Goal: Transaction & Acquisition: Purchase product/service

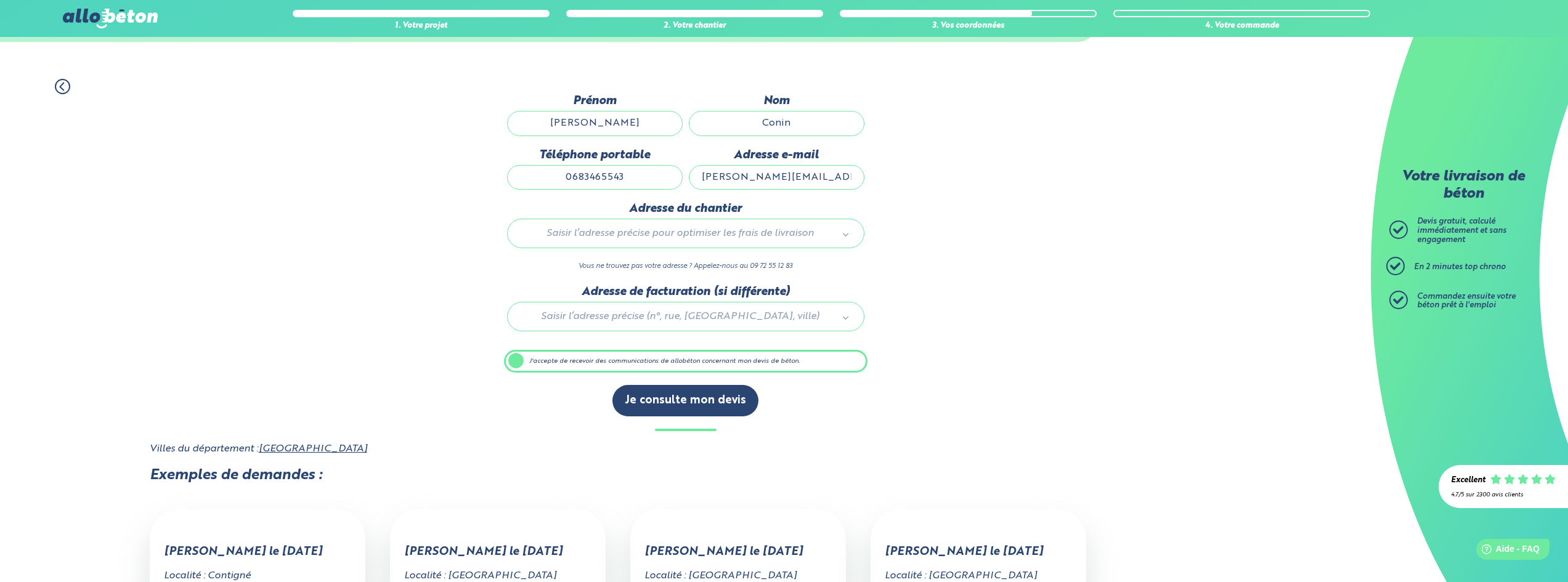
click at [705, 242] on div "Saisir l’adresse précise pour optimiser les frais de livraison" at bounding box center [685, 233] width 358 height 29
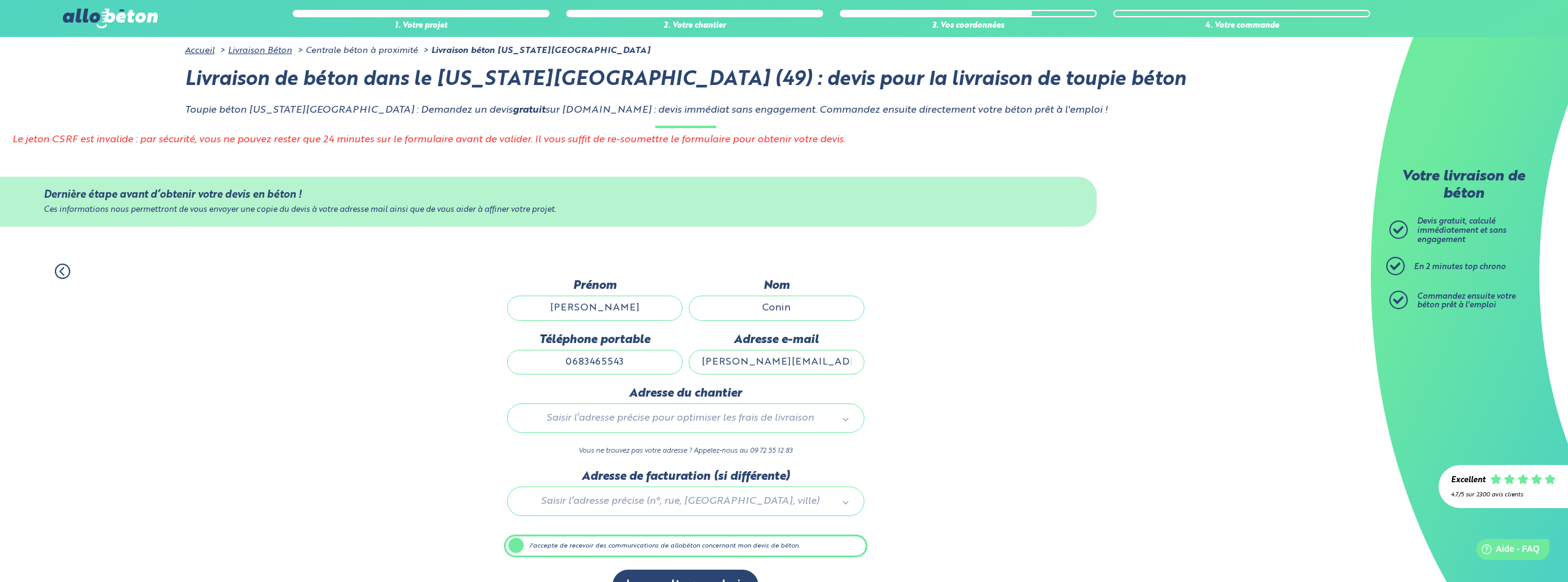
click at [76, 15] on img at bounding box center [110, 18] width 95 height 20
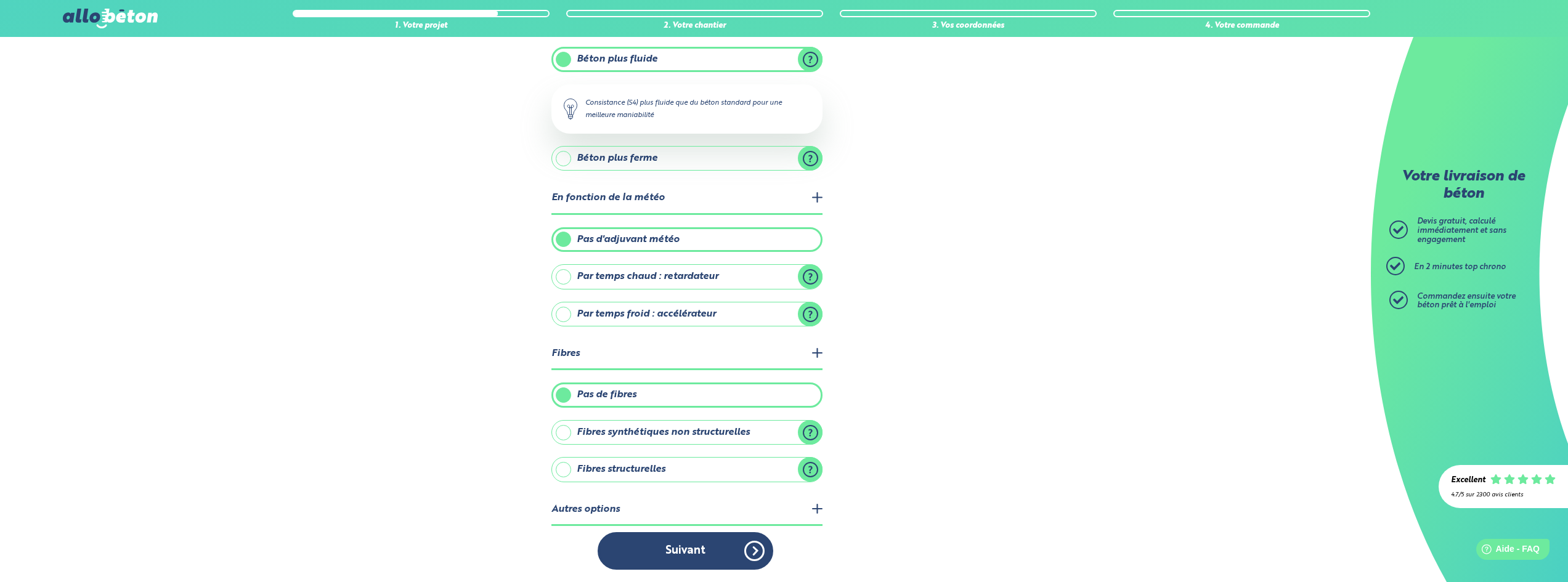
click at [760, 514] on legend "Autres options" at bounding box center [687, 510] width 271 height 32
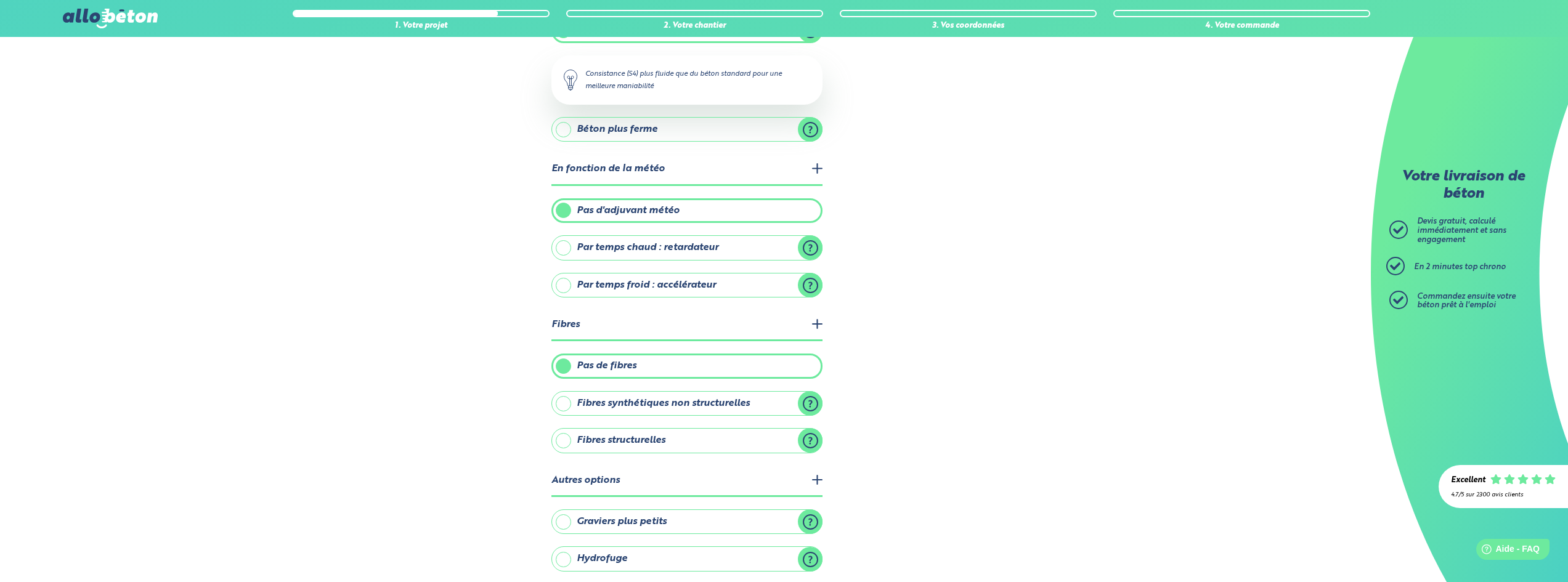
scroll to position [226, 0]
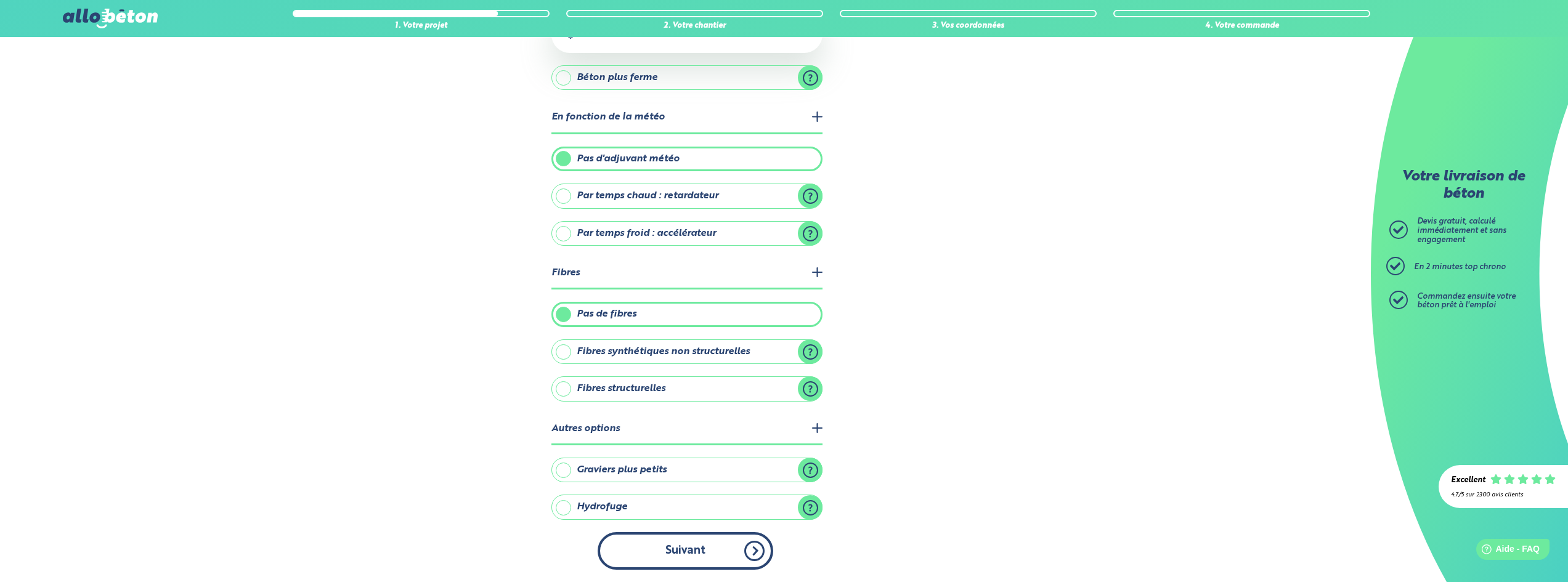
click at [688, 558] on button "Suivant" at bounding box center [685, 550] width 176 height 37
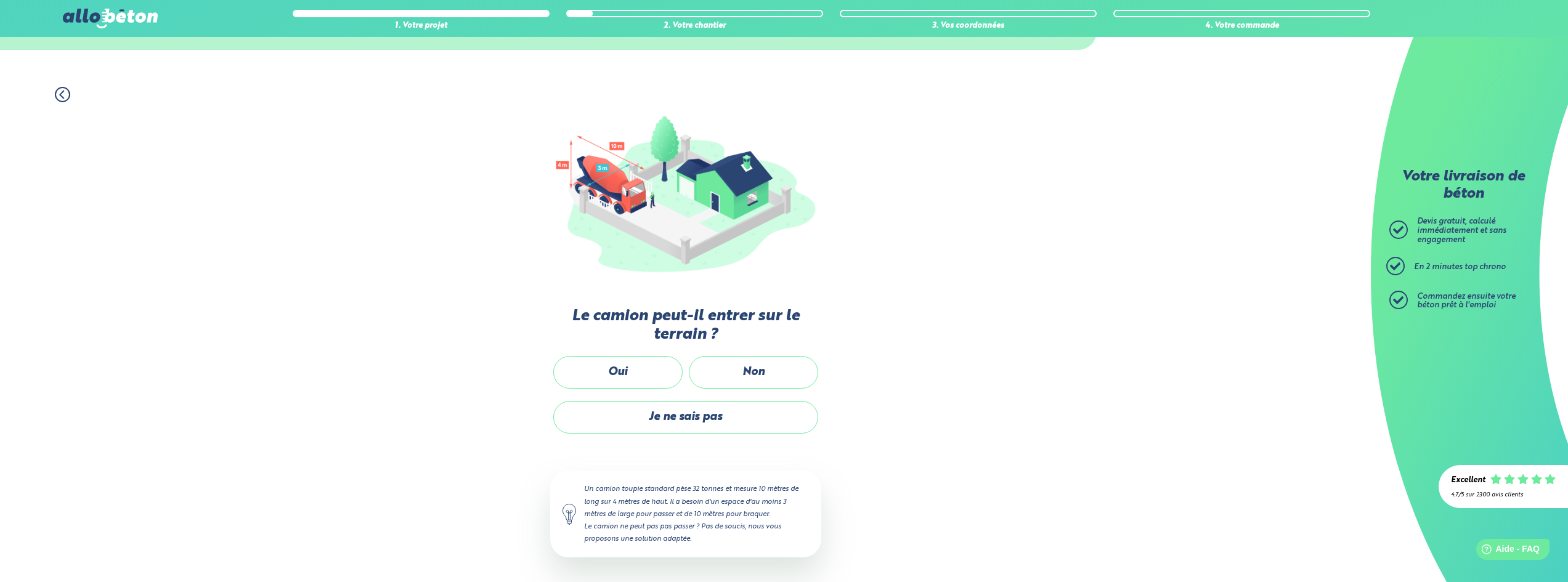
scroll to position [61, 0]
click at [632, 378] on label "Oui" at bounding box center [618, 374] width 129 height 33
click at [0, 0] on input "Oui" at bounding box center [0, 0] width 0 height 0
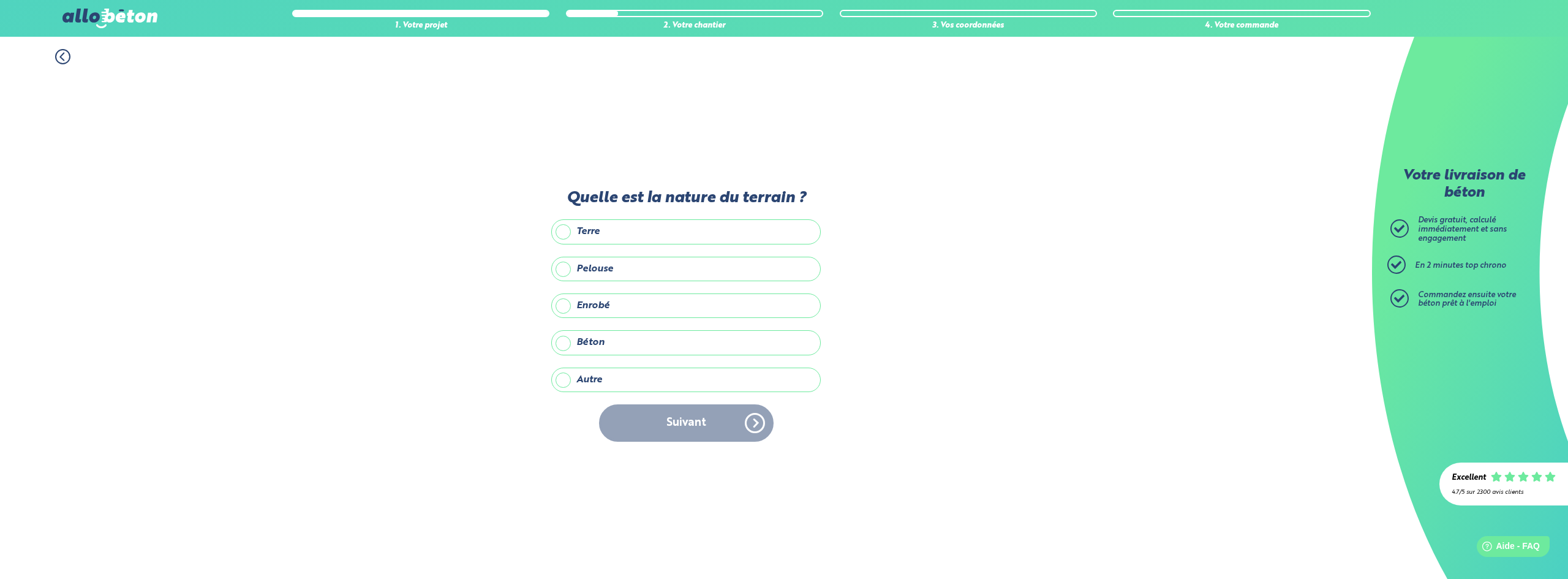
click at [601, 236] on label "Terre" at bounding box center [686, 231] width 270 height 24
click at [0, 0] on input "Terre" at bounding box center [0, 0] width 0 height 0
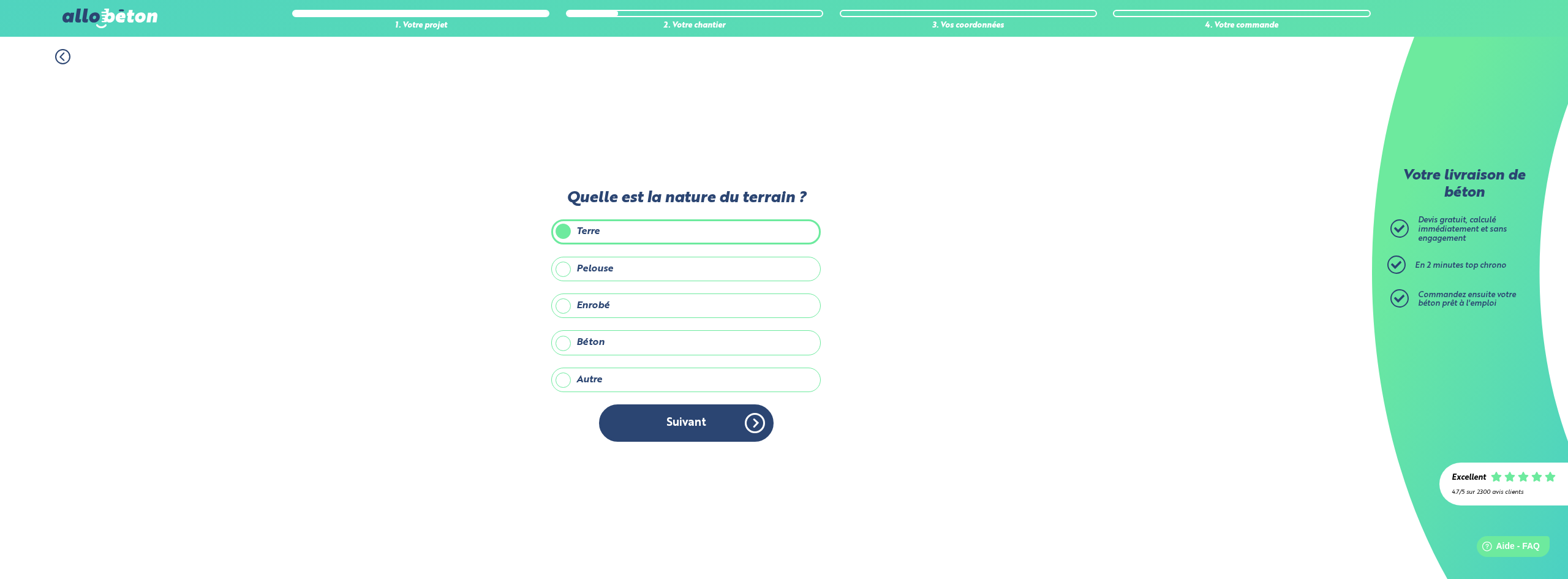
click at [592, 273] on label "Pelouse" at bounding box center [686, 269] width 270 height 24
click at [0, 0] on input "Pelouse" at bounding box center [0, 0] width 0 height 0
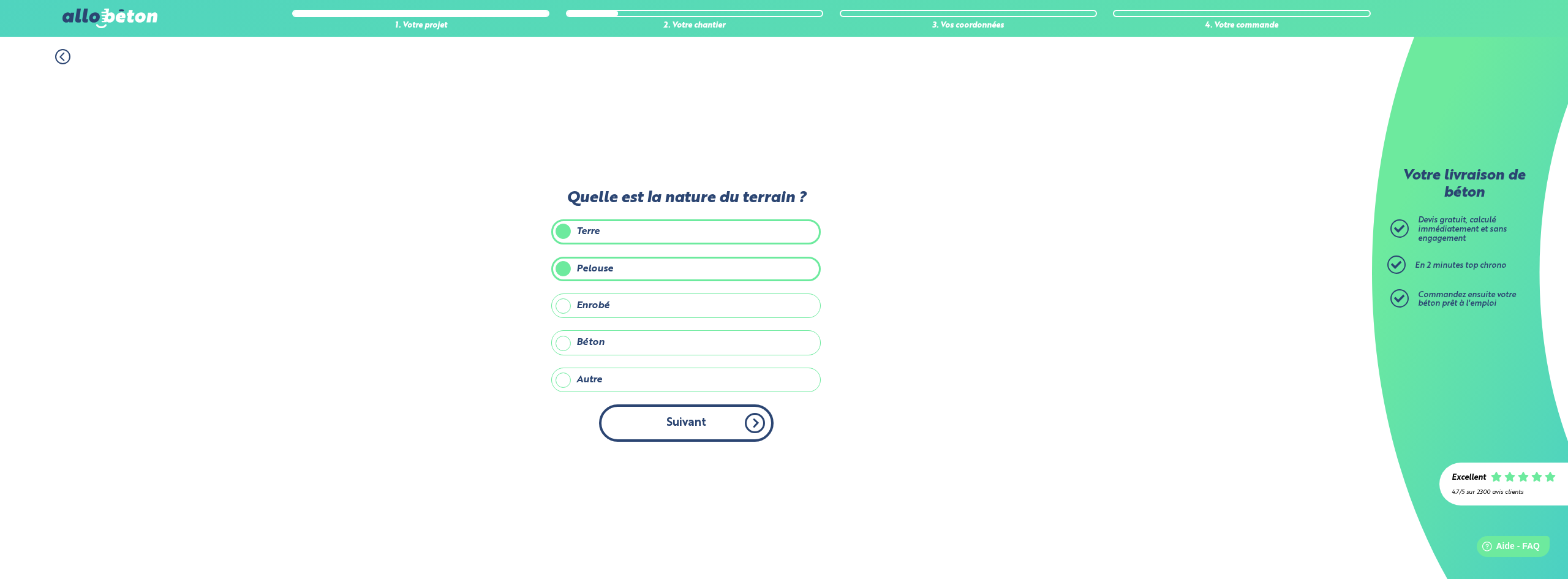
click at [682, 428] on button "Suivant" at bounding box center [686, 422] width 175 height 37
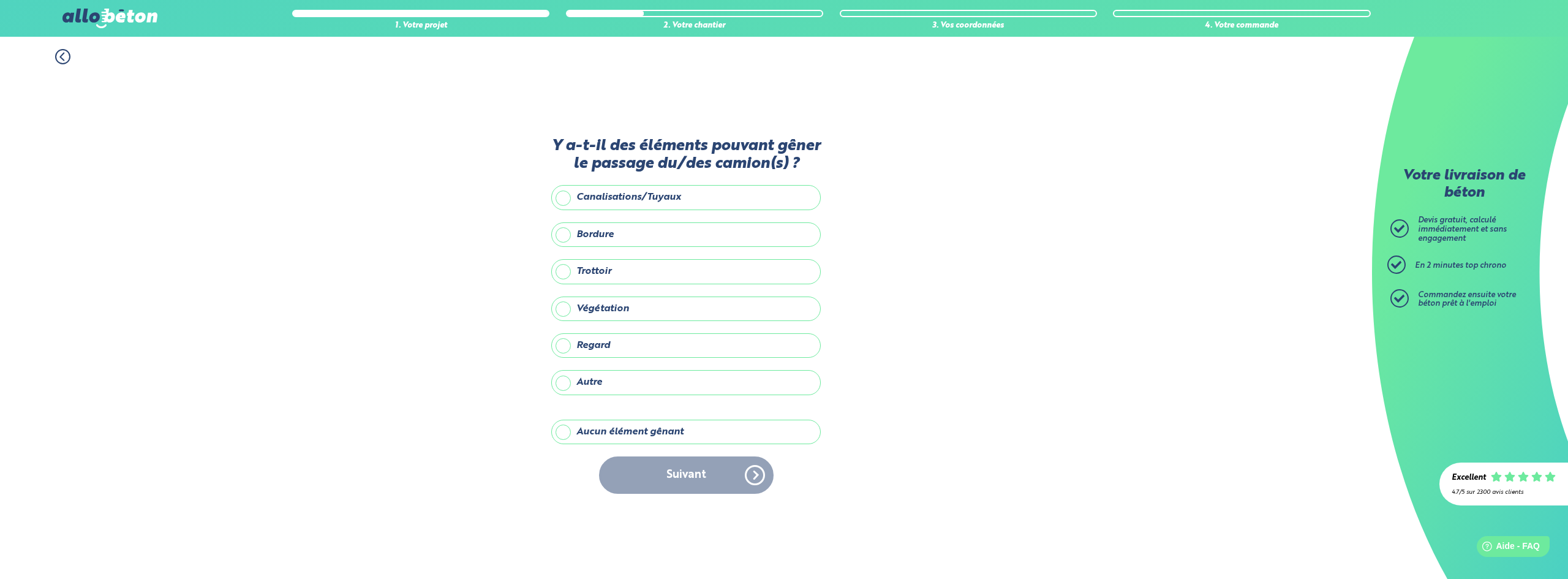
click at [603, 346] on label "Regard" at bounding box center [686, 345] width 270 height 24
click at [0, 0] on input "Regard" at bounding box center [0, 0] width 0 height 0
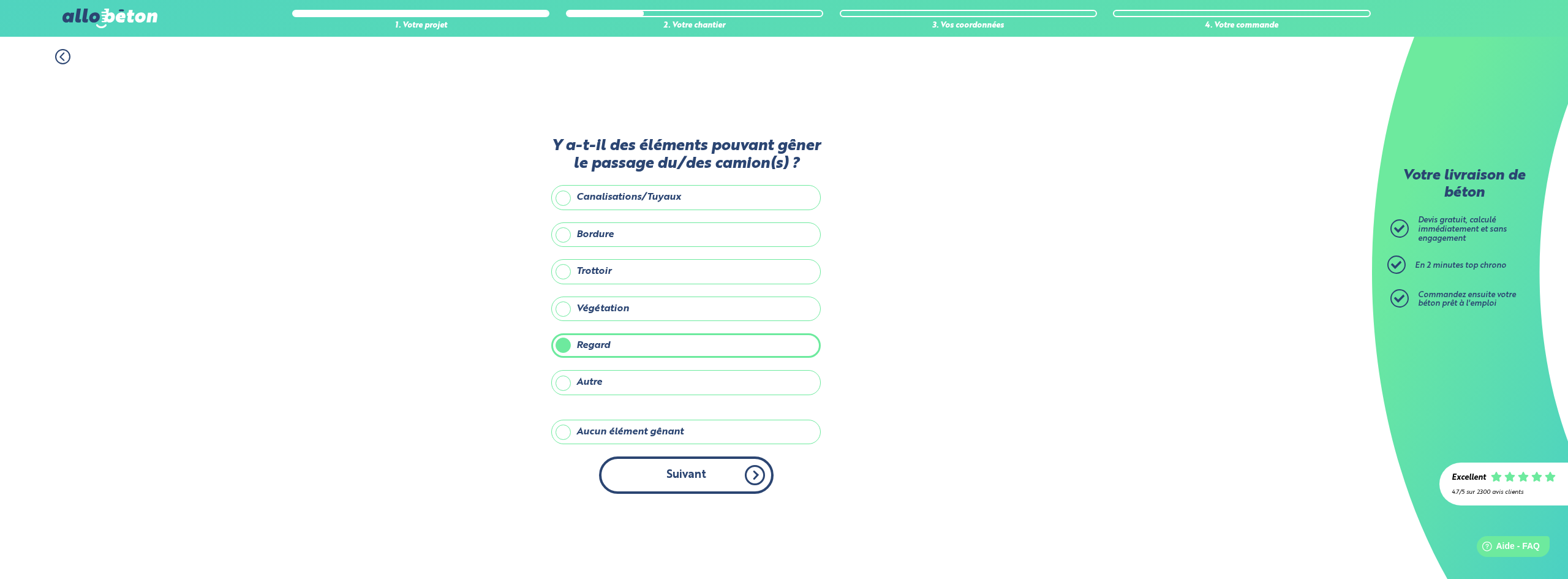
click at [712, 479] on button "Suivant" at bounding box center [686, 474] width 175 height 37
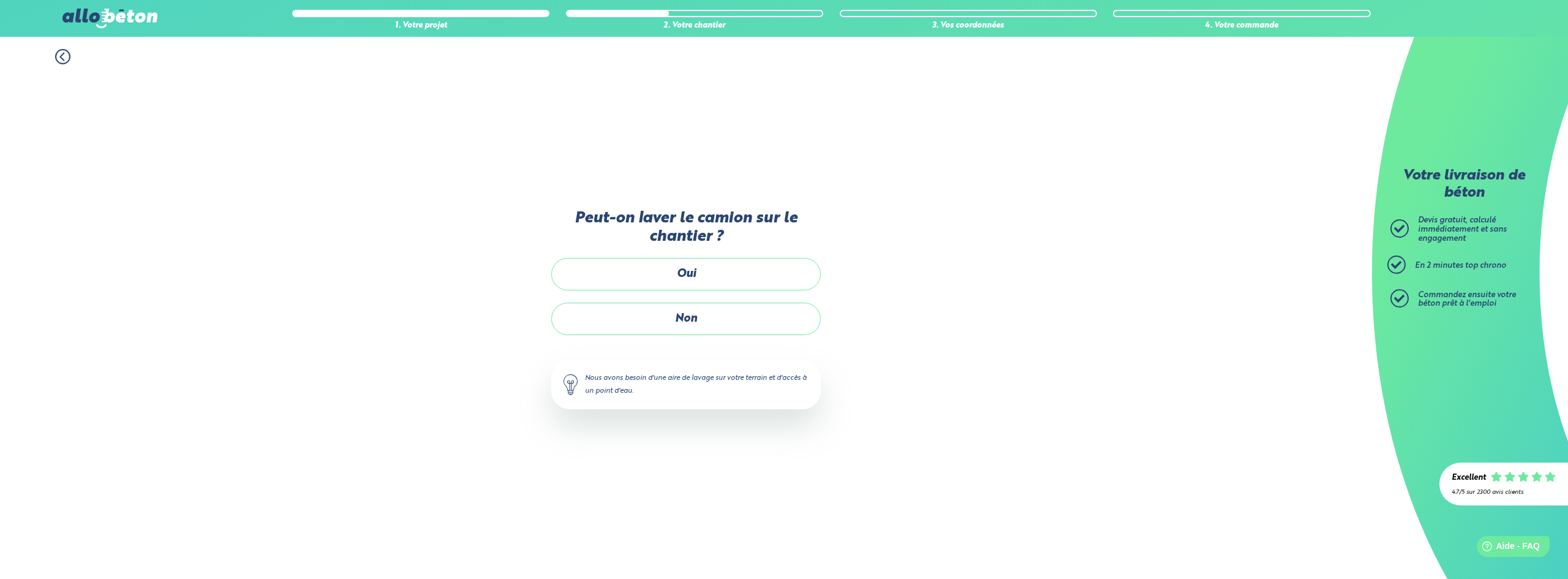
click at [727, 316] on label "Non" at bounding box center [686, 318] width 270 height 33
click at [0, 0] on input "Non" at bounding box center [0, 0] width 0 height 0
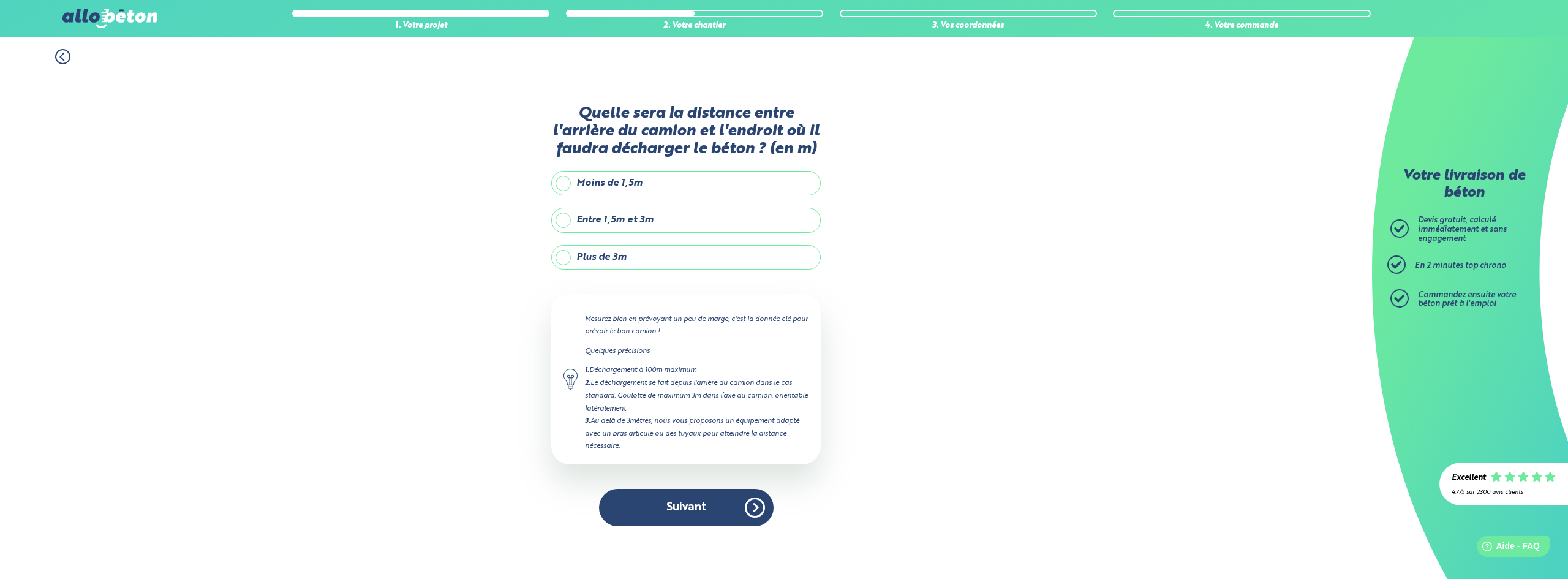
click at [593, 223] on label "Entre 1,5m et 3m" at bounding box center [686, 220] width 270 height 24
click at [0, 0] on input "Entre 1,5m et 3m" at bounding box center [0, 0] width 0 height 0
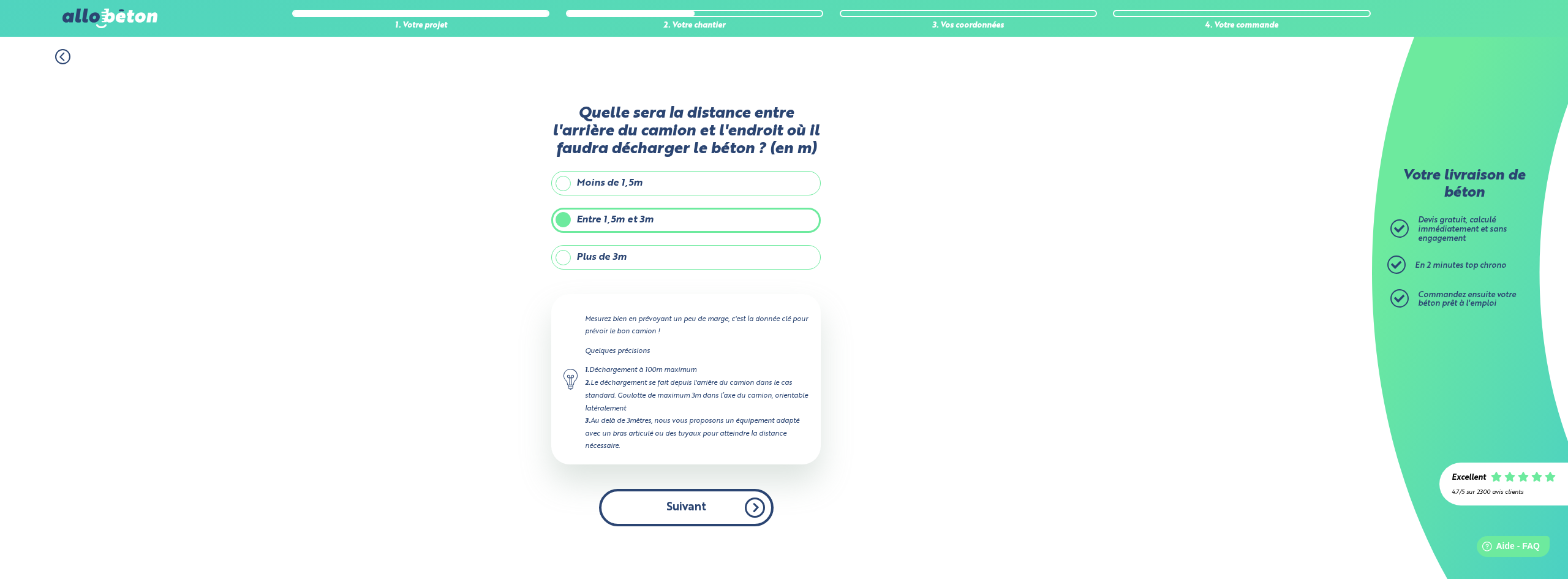
click at [721, 515] on button "Suivant" at bounding box center [686, 507] width 175 height 37
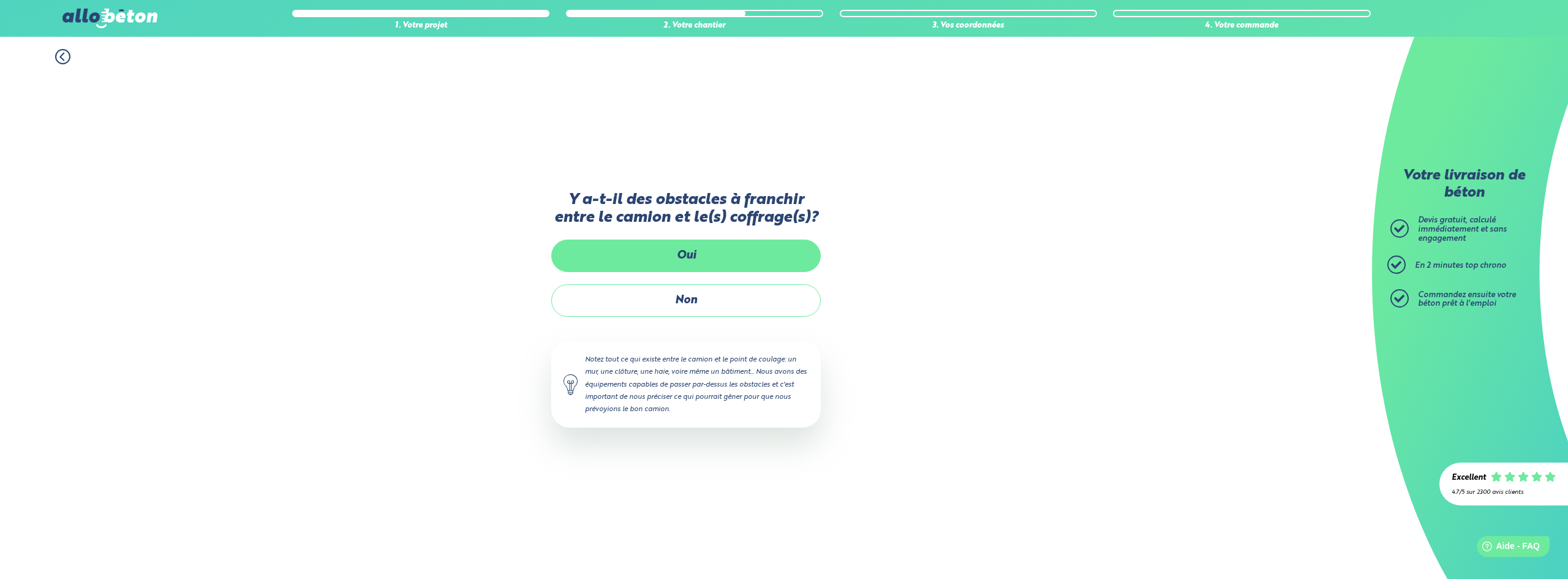
click at [686, 261] on label "Oui" at bounding box center [686, 256] width 270 height 33
click at [0, 0] on input "Oui" at bounding box center [0, 0] width 0 height 0
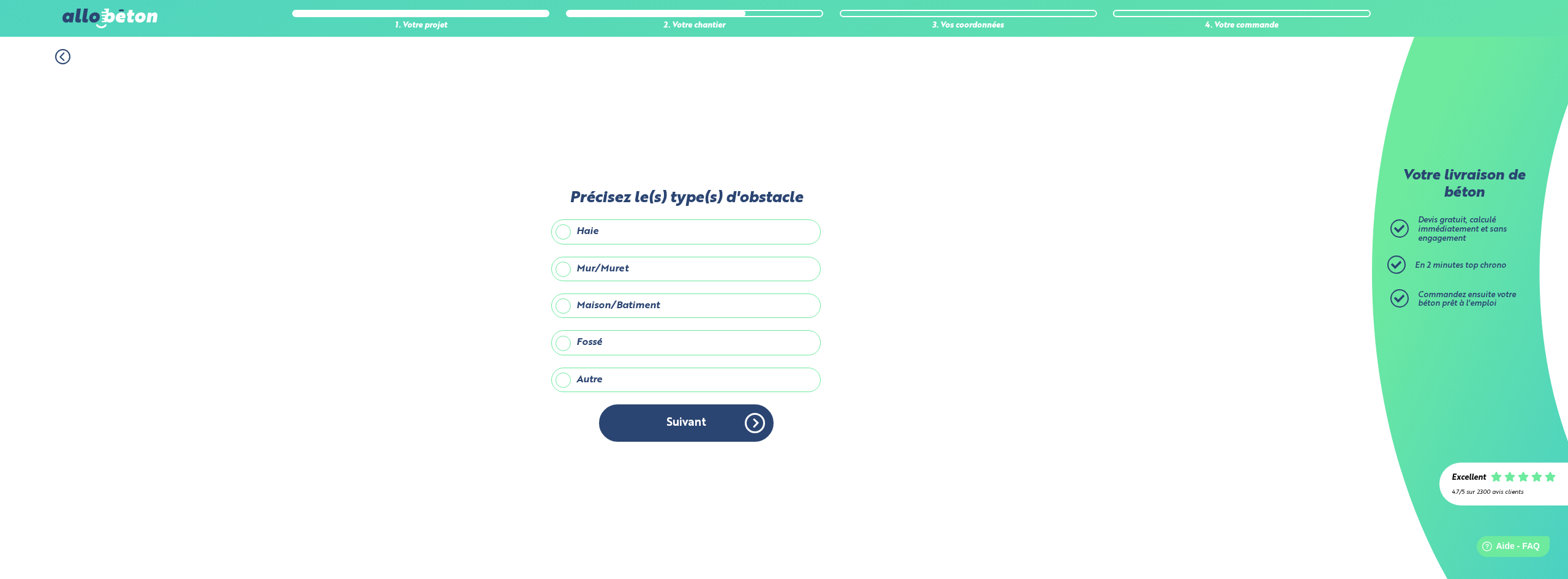
click at [55, 54] on icon at bounding box center [62, 56] width 15 height 15
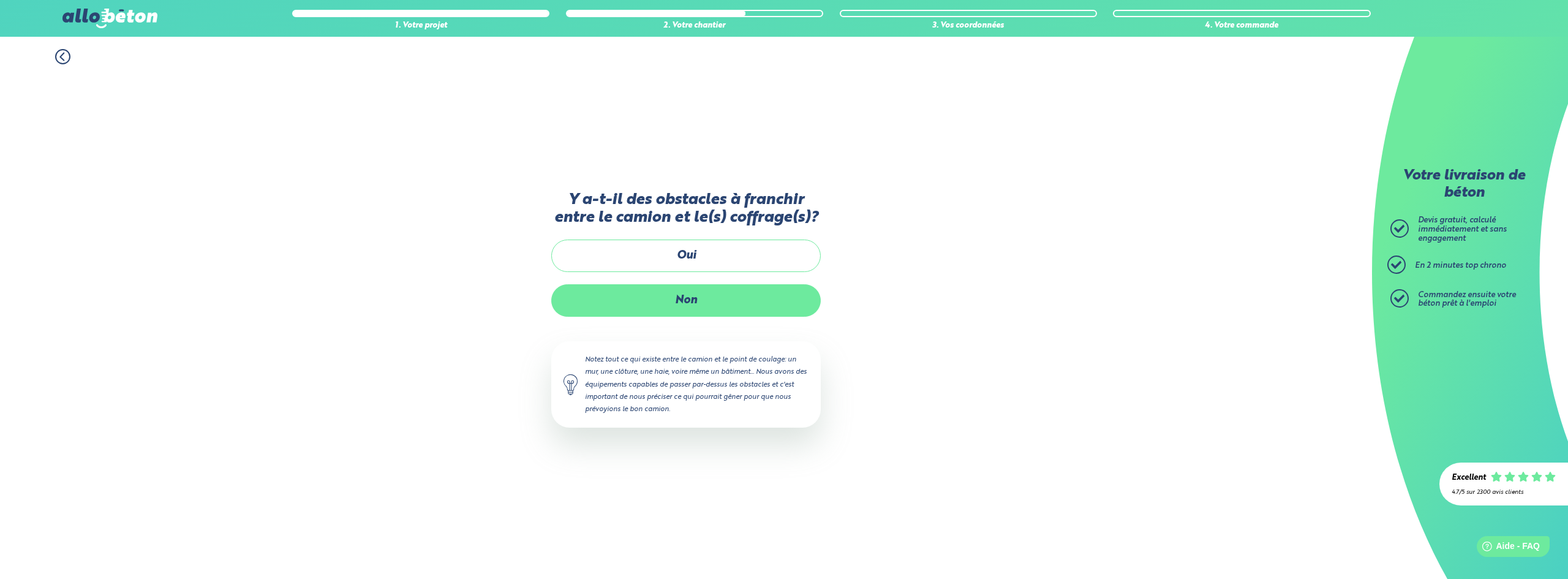
click at [651, 301] on label "Non" at bounding box center [686, 300] width 270 height 33
click at [0, 0] on input "Non" at bounding box center [0, 0] width 0 height 0
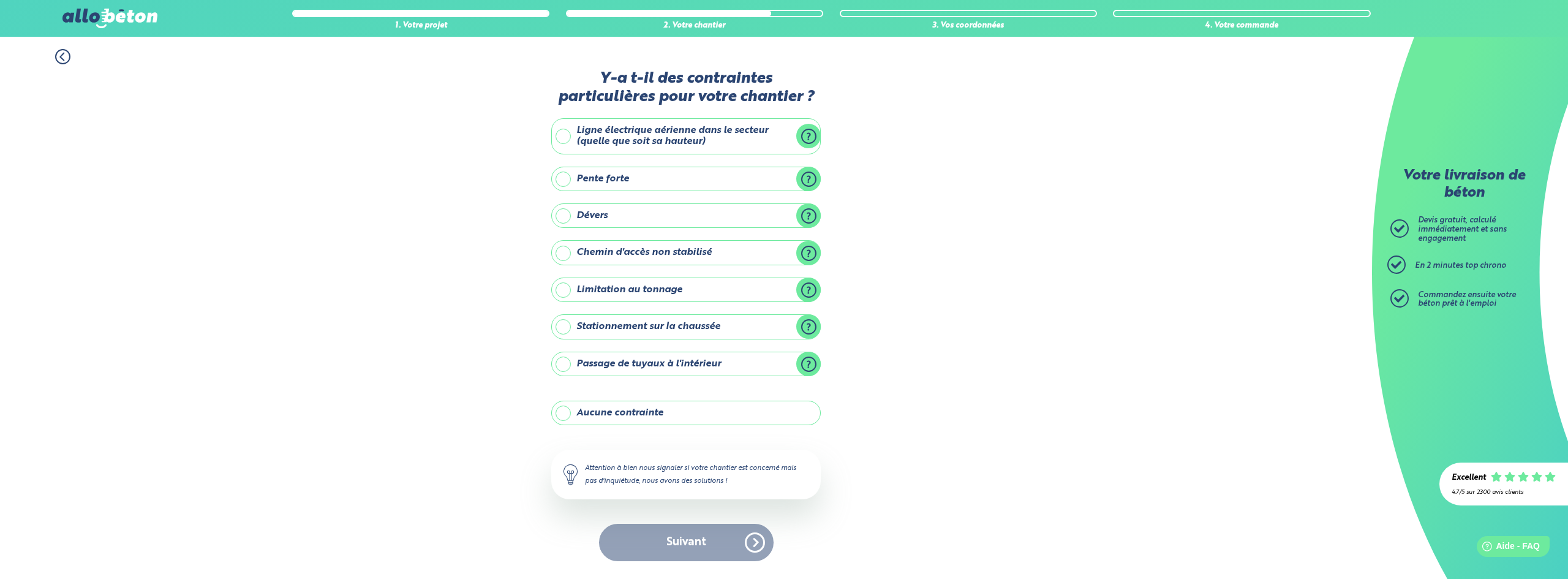
click at [633, 258] on label "Chemin d'accès non stabilisé" at bounding box center [686, 252] width 270 height 24
click at [0, 0] on input "Chemin d'accès non stabilisé" at bounding box center [0, 0] width 0 height 0
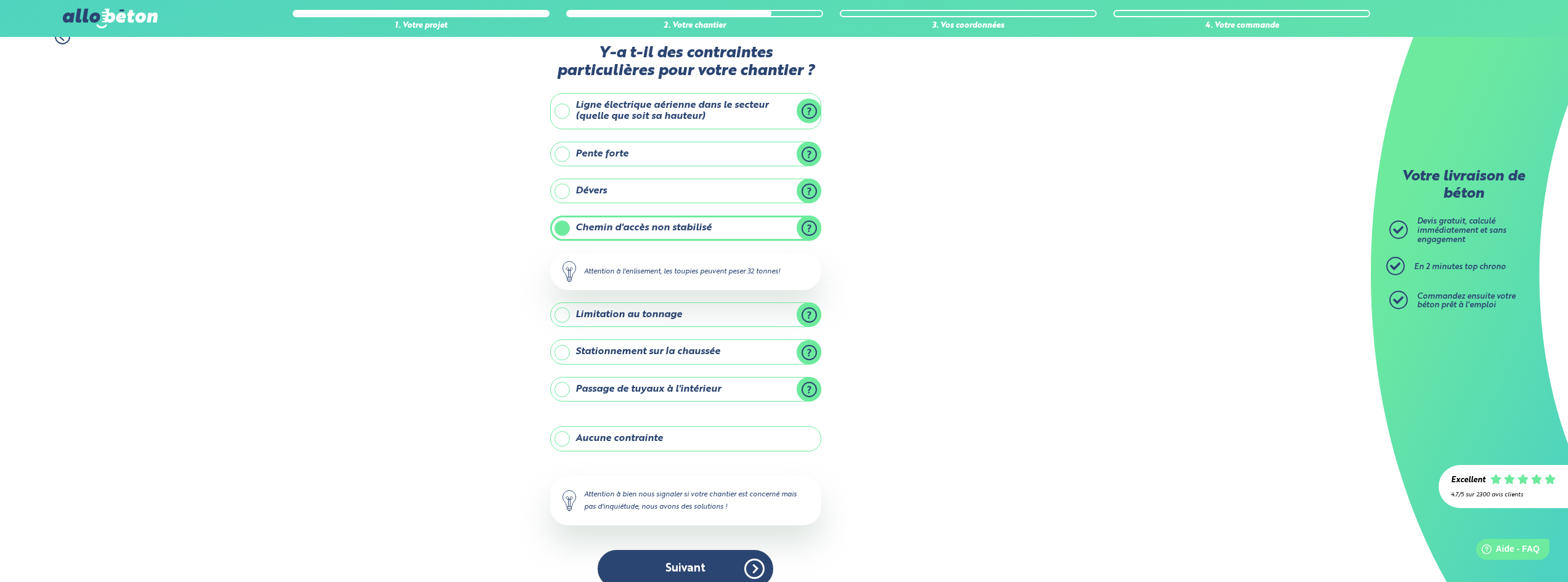
scroll to position [38, 0]
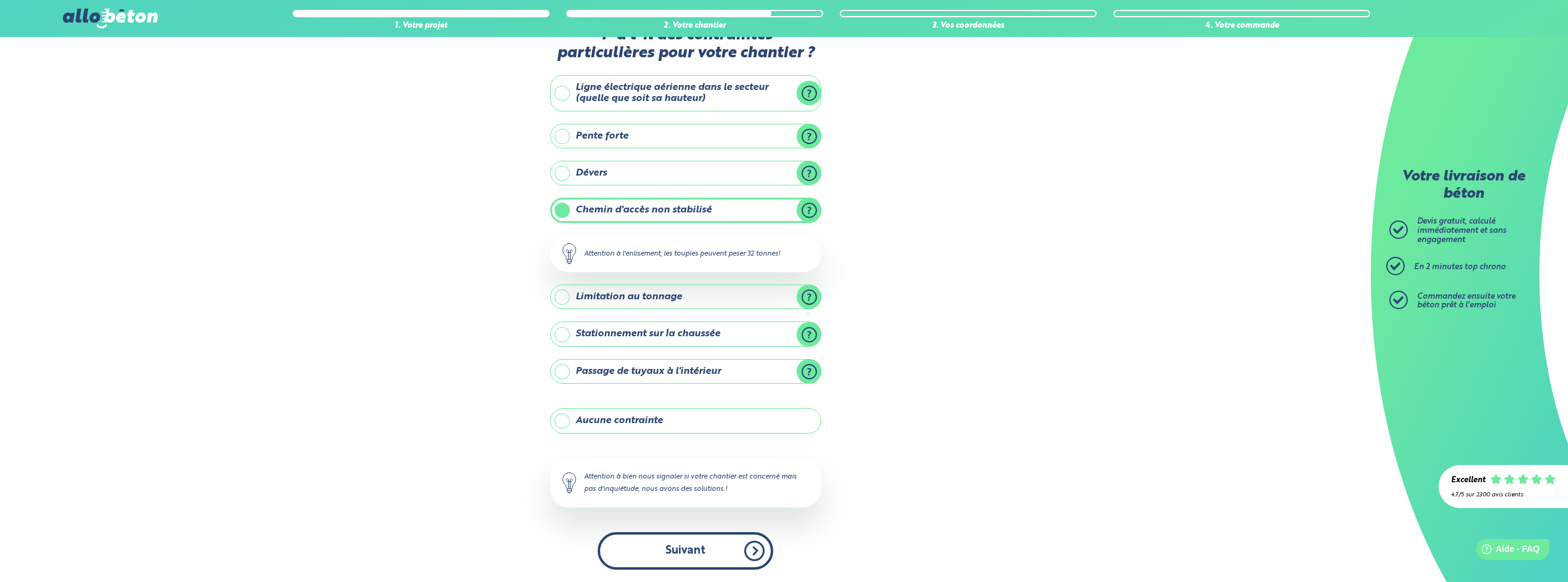
click at [688, 545] on button "Suivant" at bounding box center [685, 550] width 176 height 37
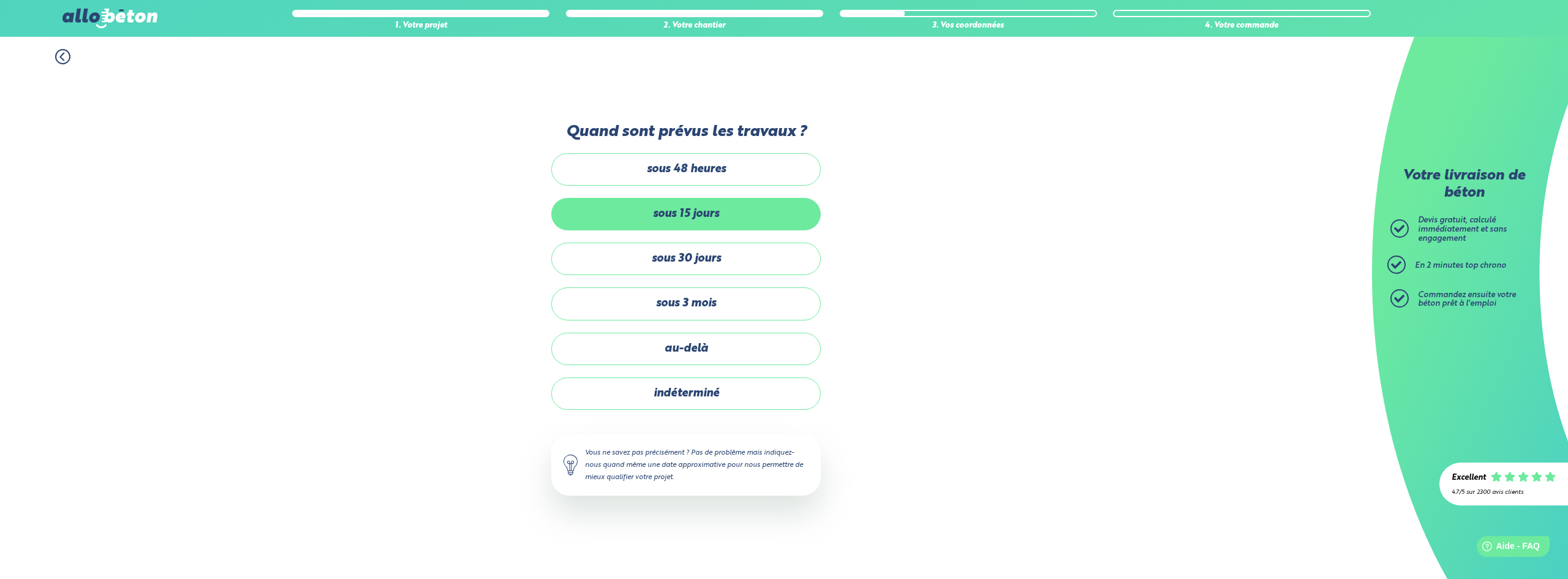
click at [694, 217] on label "sous 15 jours" at bounding box center [686, 214] width 270 height 33
click at [0, 0] on input "sous 15 jours" at bounding box center [0, 0] width 0 height 0
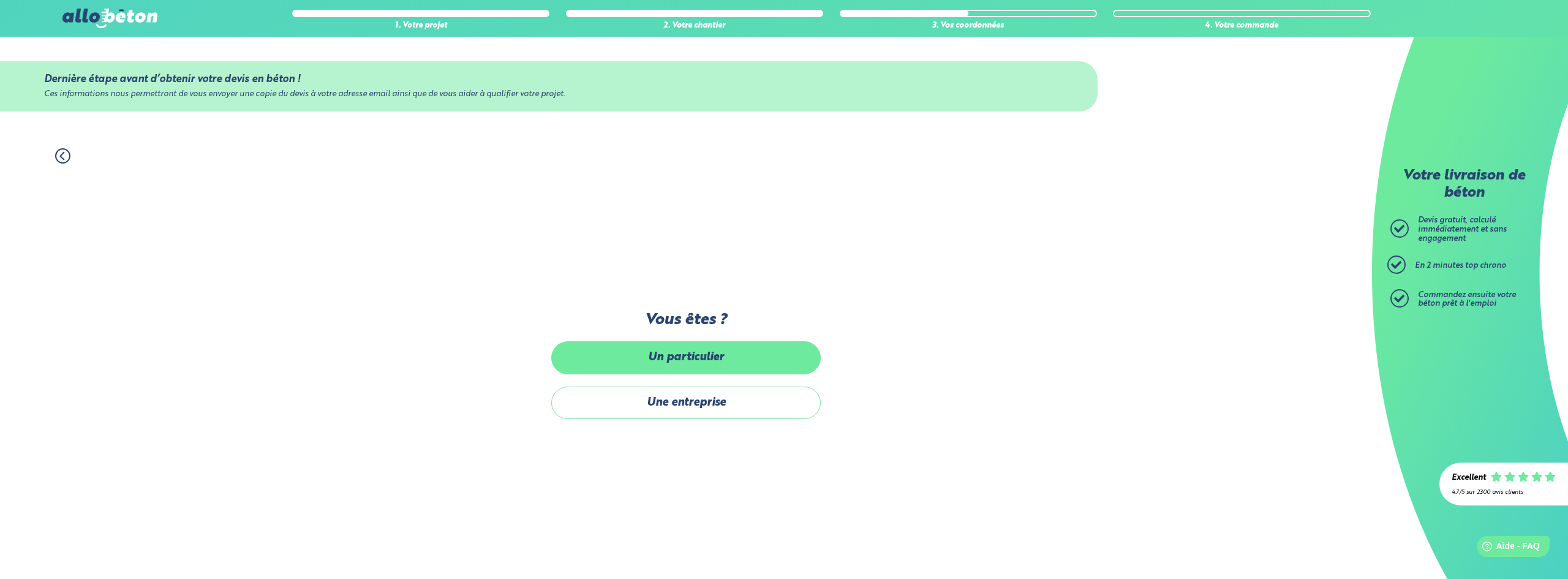
click at [730, 360] on label "Un particulier" at bounding box center [686, 357] width 270 height 33
click at [0, 0] on input "Un particulier" at bounding box center [0, 0] width 0 height 0
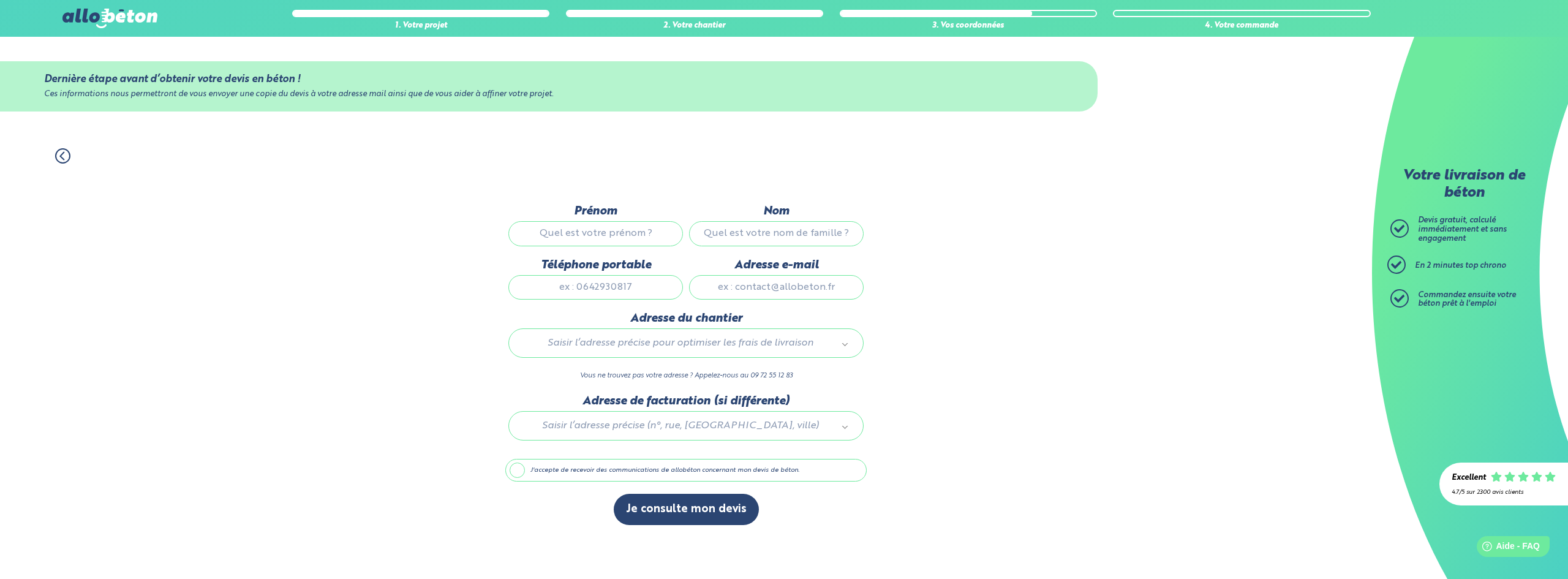
click at [615, 237] on input "Prénom" at bounding box center [595, 233] width 175 height 24
type input "BARBARA"
type input "CONIN"
type input "0683465543"
type input "barbara.conin@gmail.com"
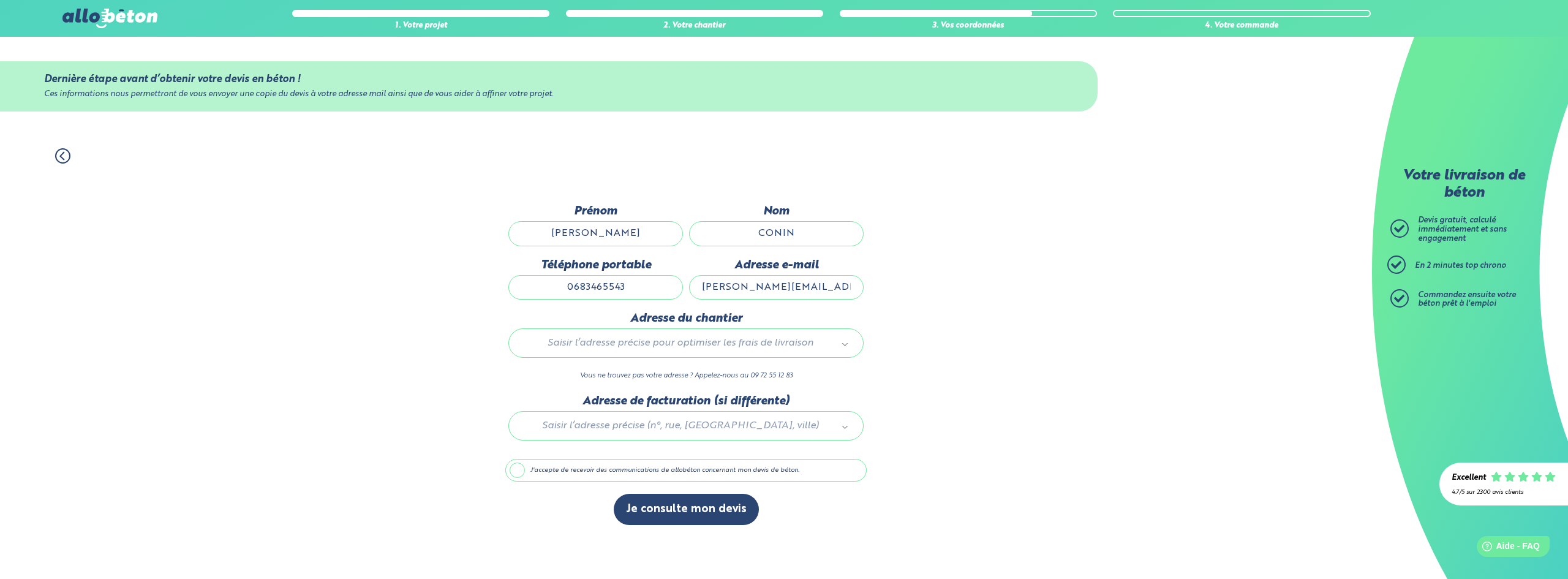
type input "450 Chemin de la fontaine, lieu dit la doublardiere"
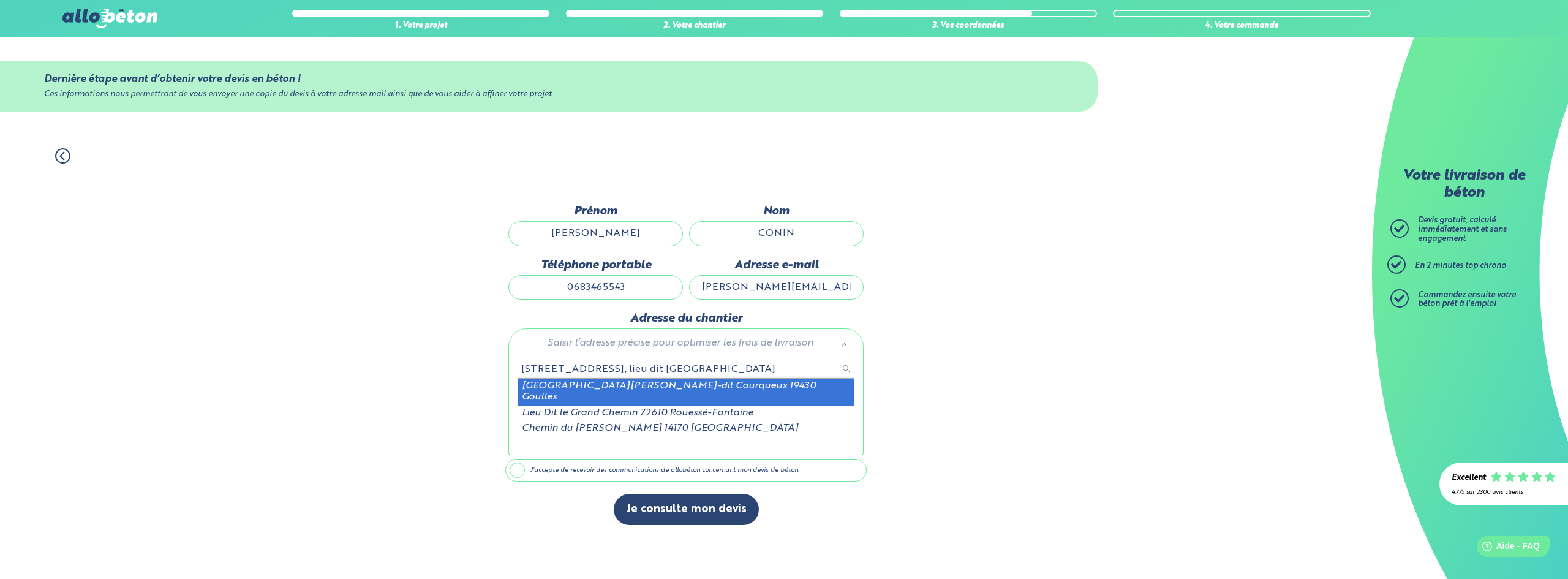
click at [539, 368] on input "450 Chemin de la fontaine, lieu dit la doublardiere" at bounding box center [686, 369] width 337 height 17
drag, startPoint x: 783, startPoint y: 372, endPoint x: 482, endPoint y: 371, distance: 301.0
click at [482, 371] on body "09 72 55 12 83 Conseils et Appel Gratuits nos produits le béton prêt à l'emploi…" at bounding box center [784, 290] width 1568 height 579
type input "4"
type input "chemin de la fontaine, daumeray"
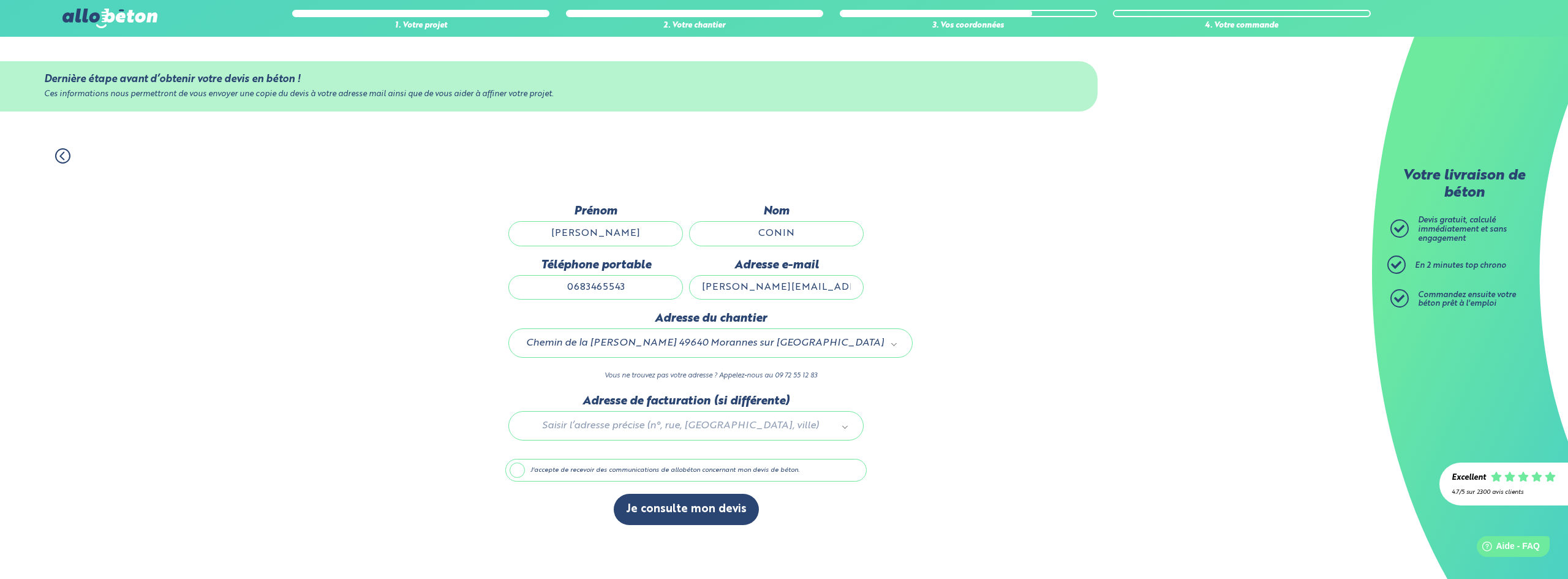
click at [669, 473] on label "J'accepte de recevoir des communications de allobéton concernant mon devis de b…" at bounding box center [686, 470] width 361 height 24
click at [0, 0] on input "J'accepte de recevoir des communications de allobéton concernant mon devis de b…" at bounding box center [0, 0] width 0 height 0
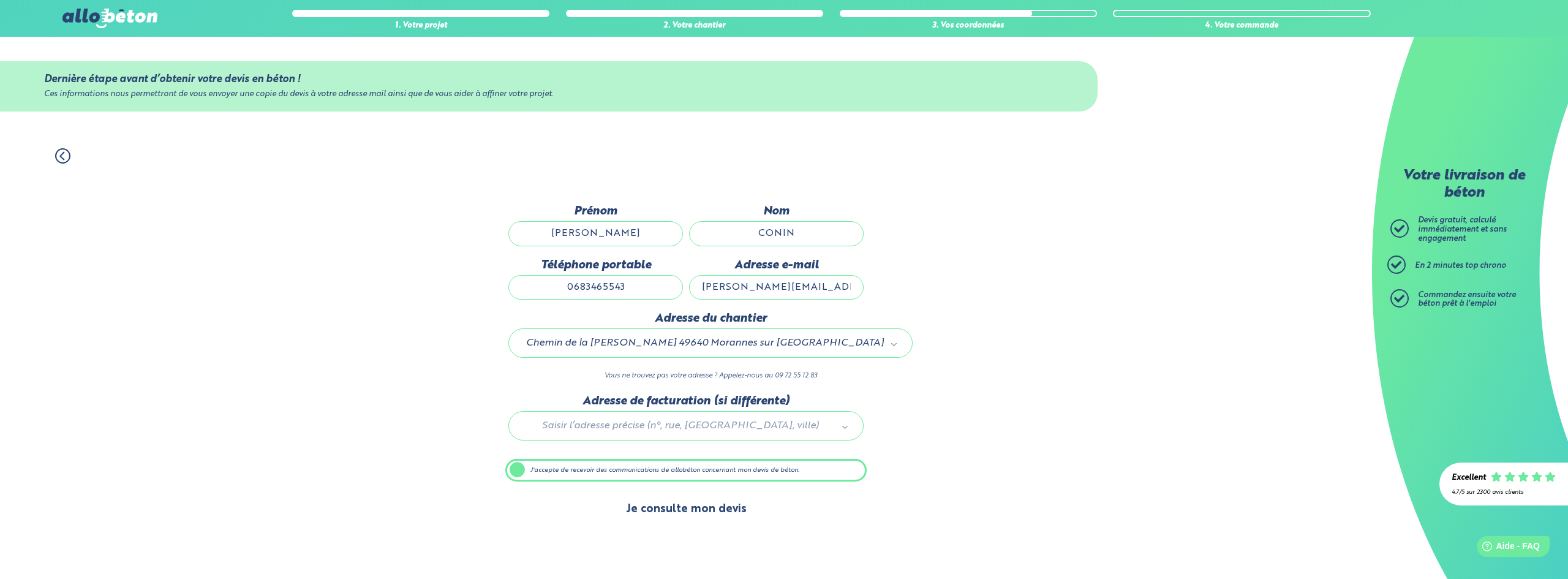
click at [705, 509] on button "Je consulte mon devis" at bounding box center [686, 509] width 145 height 32
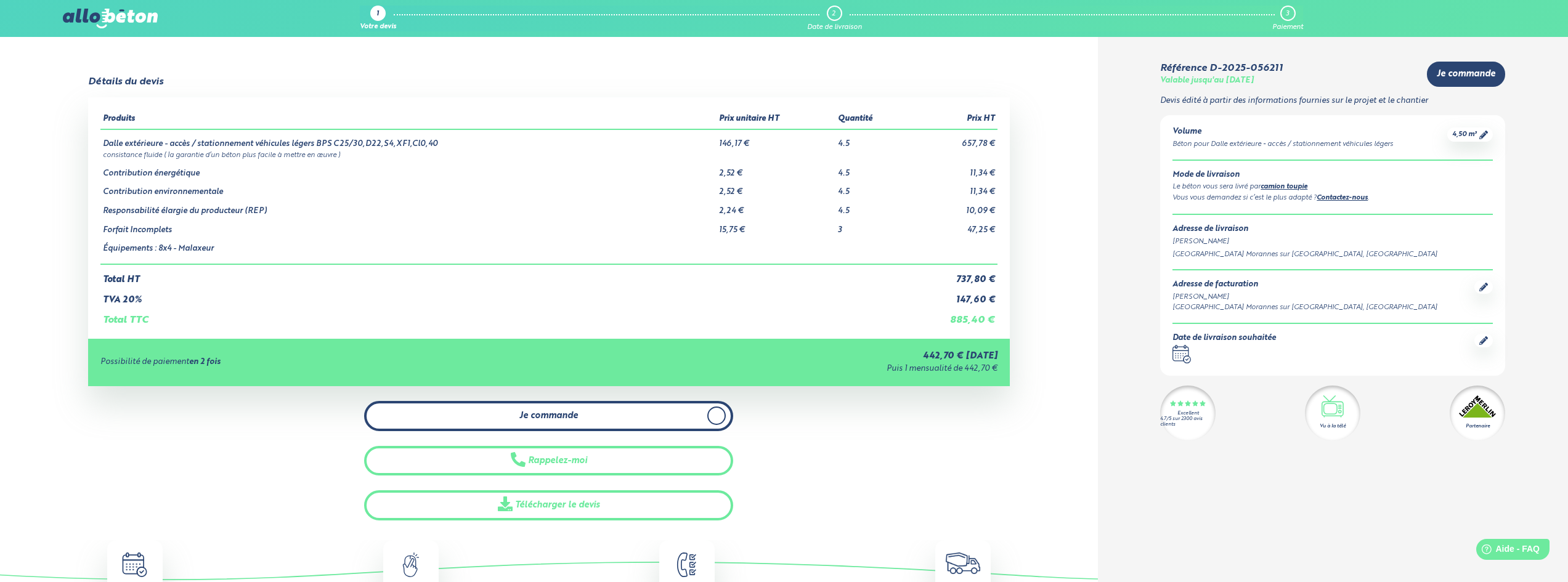
click at [615, 412] on link "Je commande" at bounding box center [549, 416] width 369 height 30
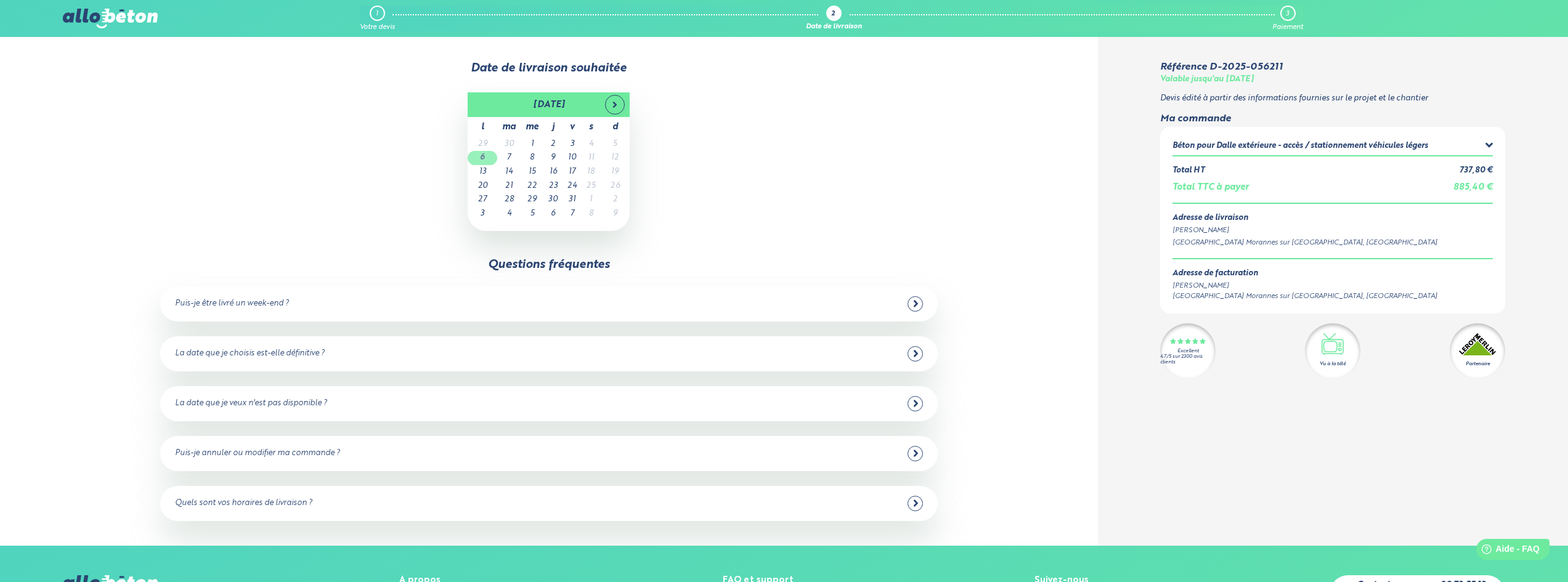
click at [483, 157] on td "6" at bounding box center [482, 158] width 29 height 15
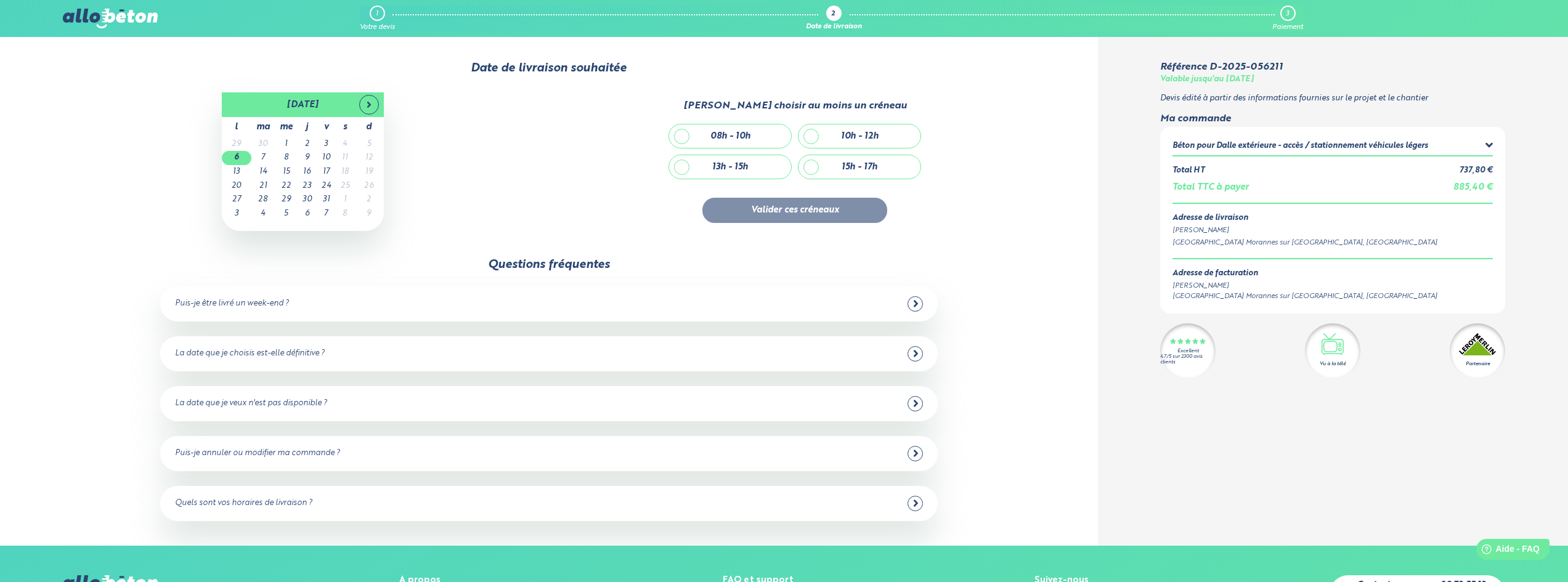
click at [735, 142] on div "08h - 10h" at bounding box center [730, 136] width 122 height 24
checkbox input "true"
click at [819, 134] on div "10h - 12h" at bounding box center [859, 136] width 122 height 24
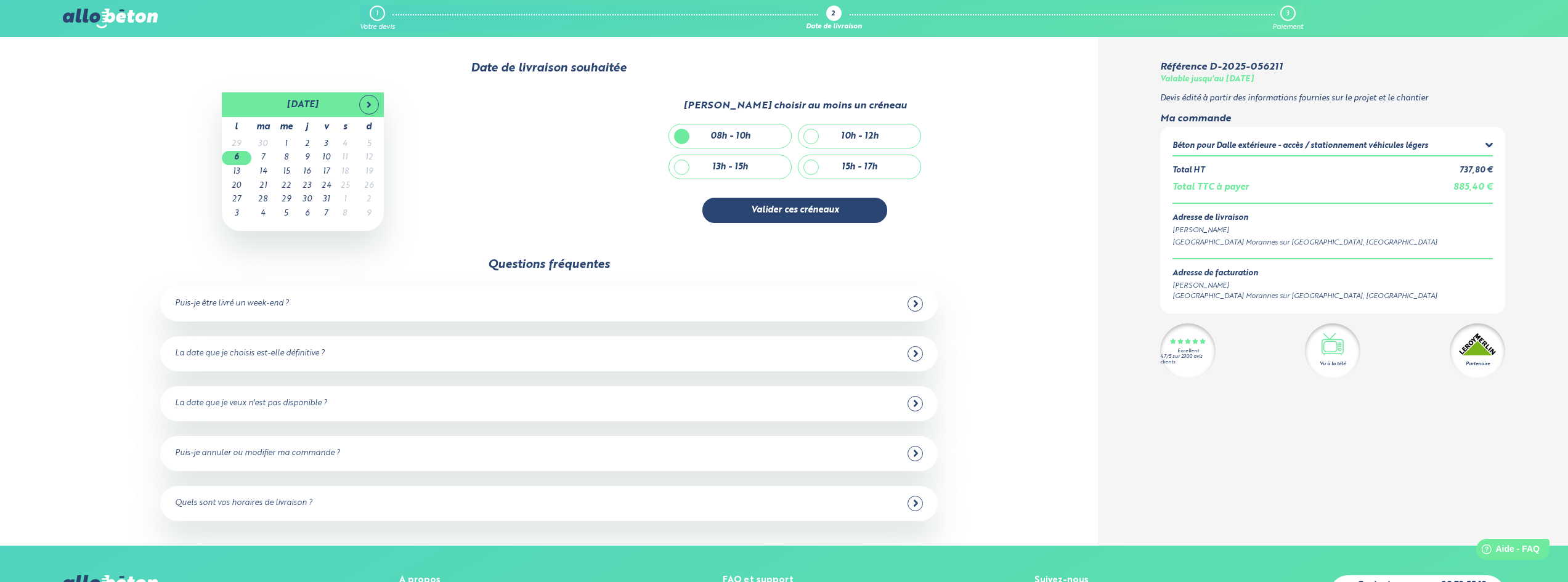
checkbox input "true"
click at [683, 133] on div "08h - 10h" at bounding box center [730, 136] width 122 height 24
checkbox input "false"
click at [680, 167] on div "13h - 15h" at bounding box center [730, 167] width 122 height 24
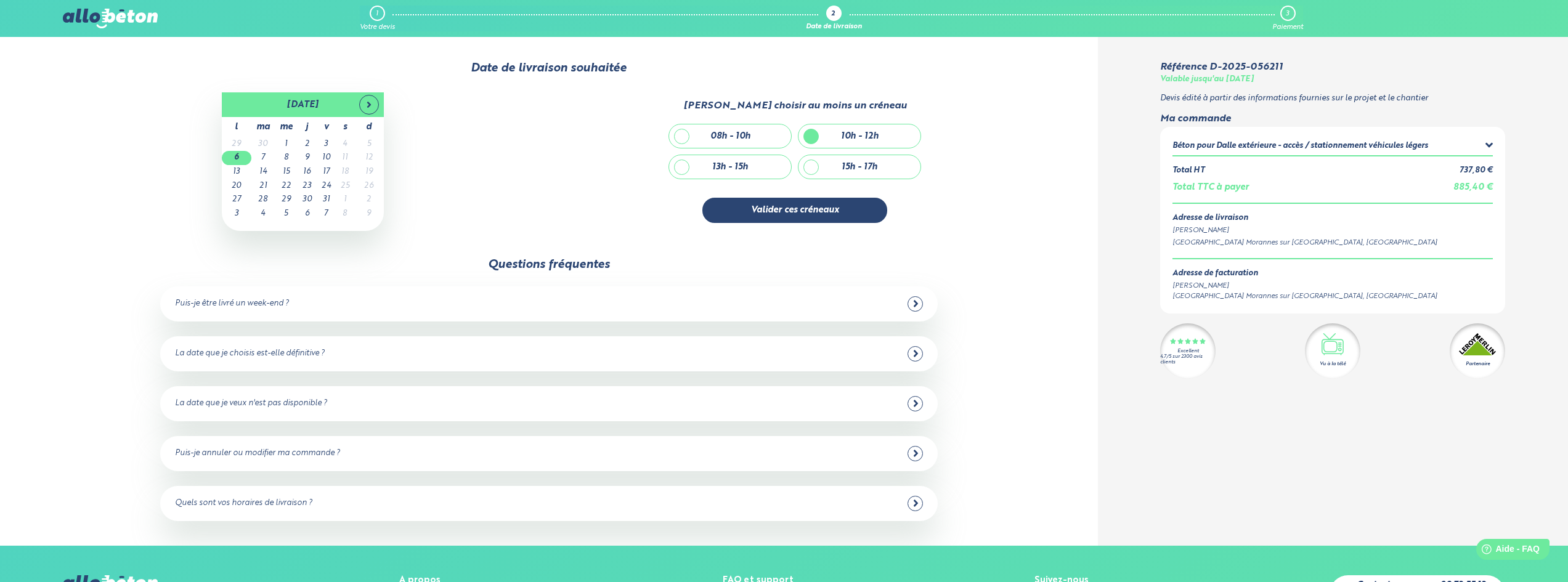
checkbox input "true"
click at [784, 216] on button "Valider ces créneaux" at bounding box center [794, 210] width 185 height 25
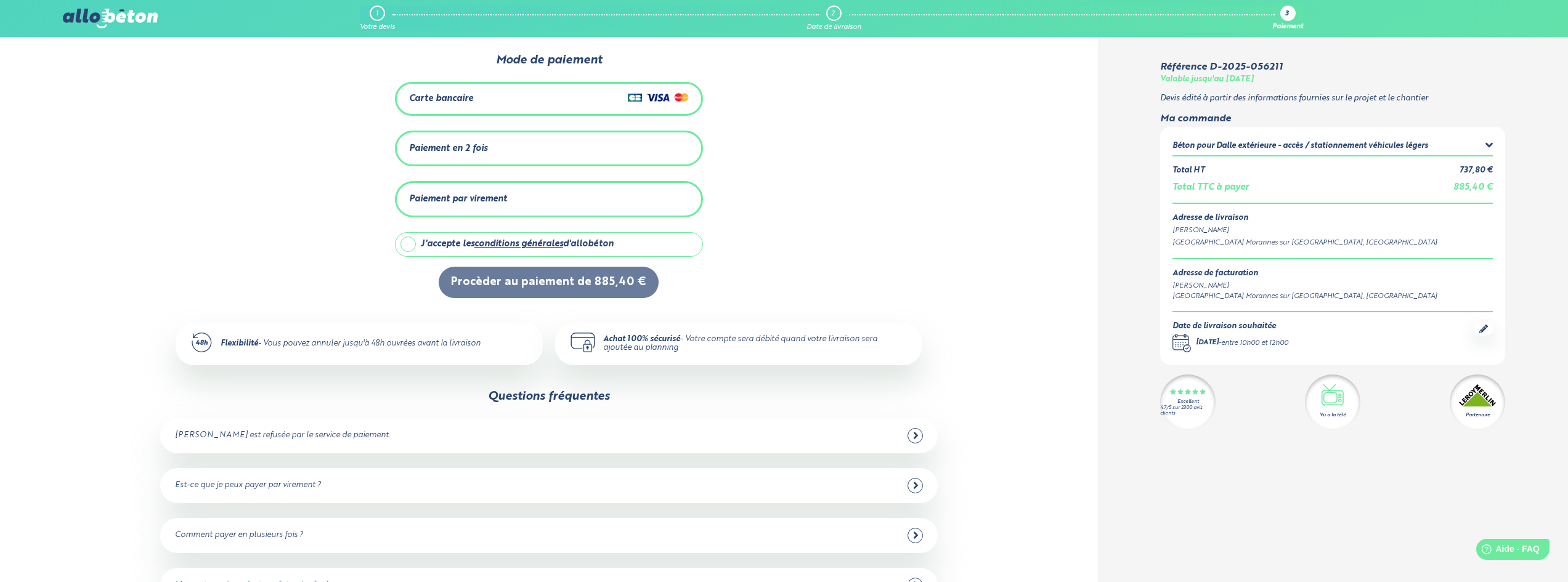
scroll to position [7, 0]
click at [633, 156] on div "Paiement en 2 fois" at bounding box center [549, 149] width 279 height 20
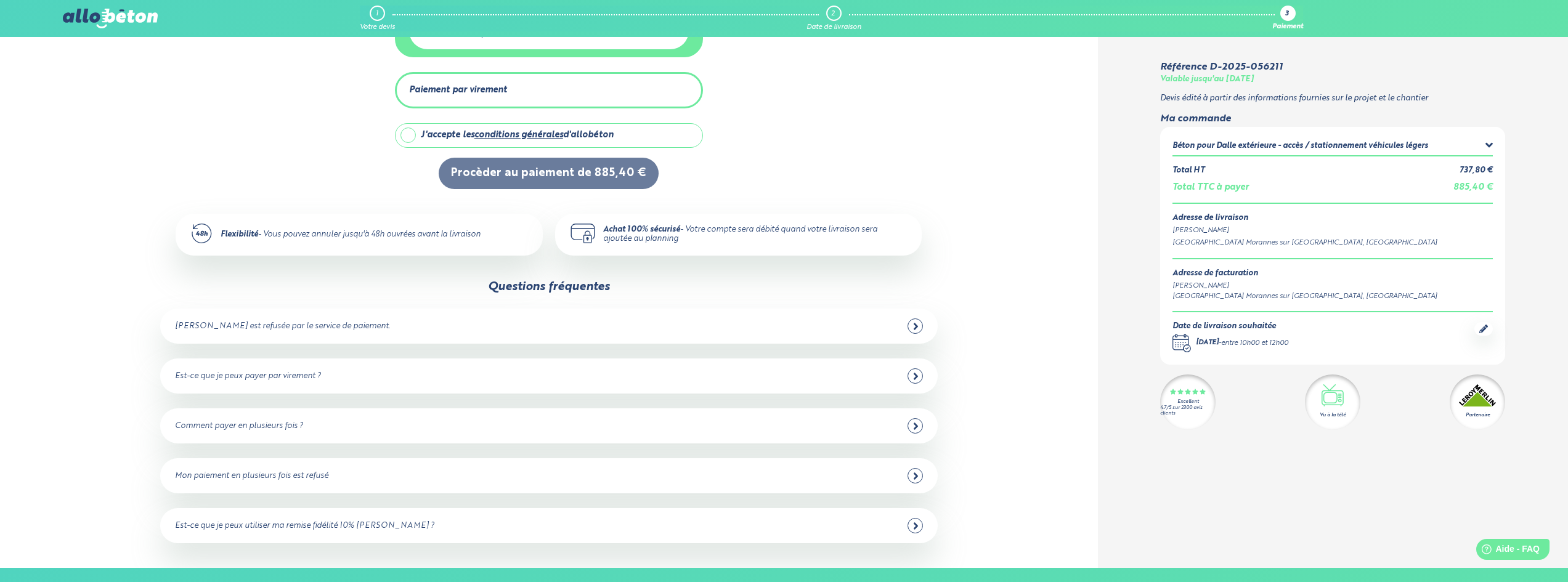
scroll to position [254, 0]
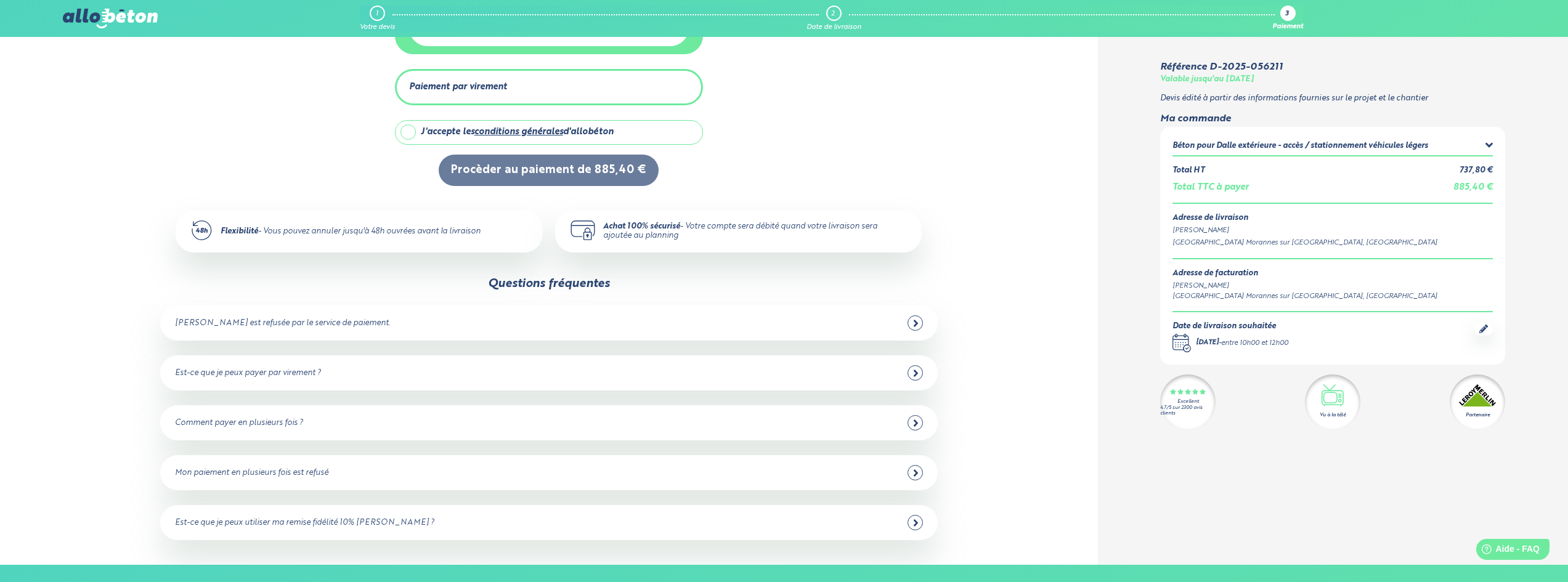
click at [920, 517] on div at bounding box center [915, 522] width 15 height 15
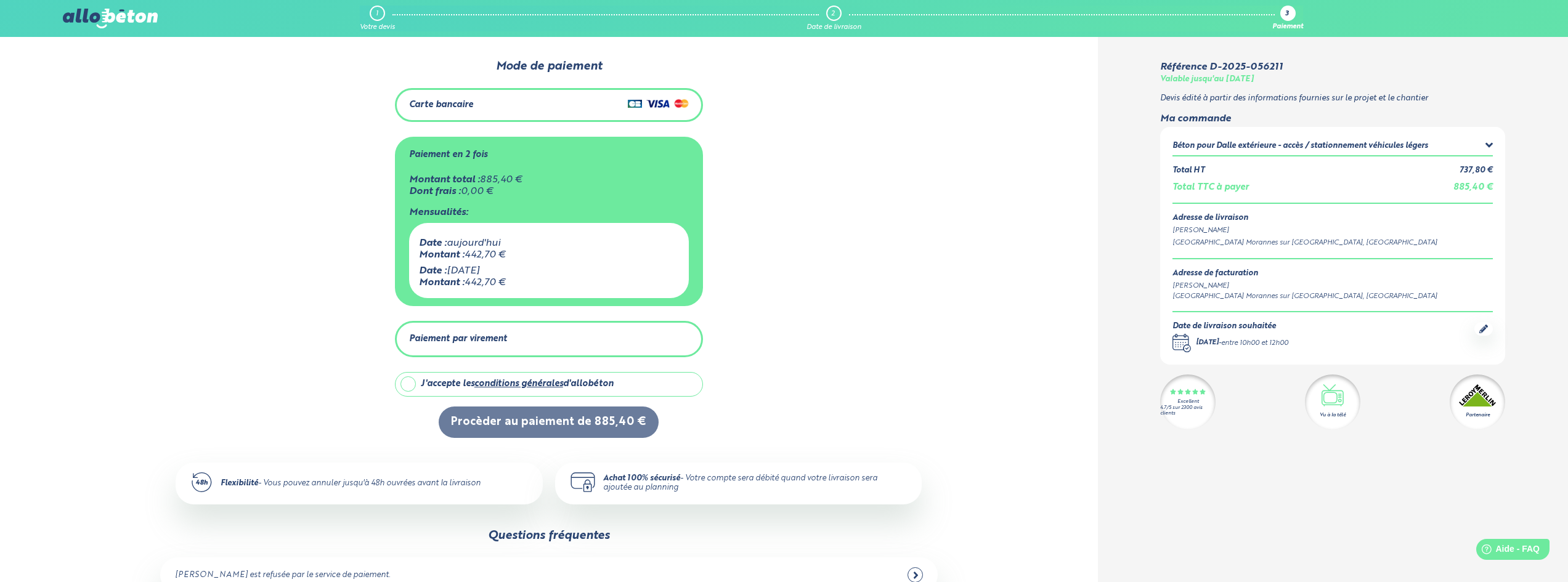
scroll to position [0, 0]
click at [1482, 143] on div "Béton pour Dalle extérieure - accès / stationnement véhicules légers" at bounding box center [1332, 146] width 320 height 15
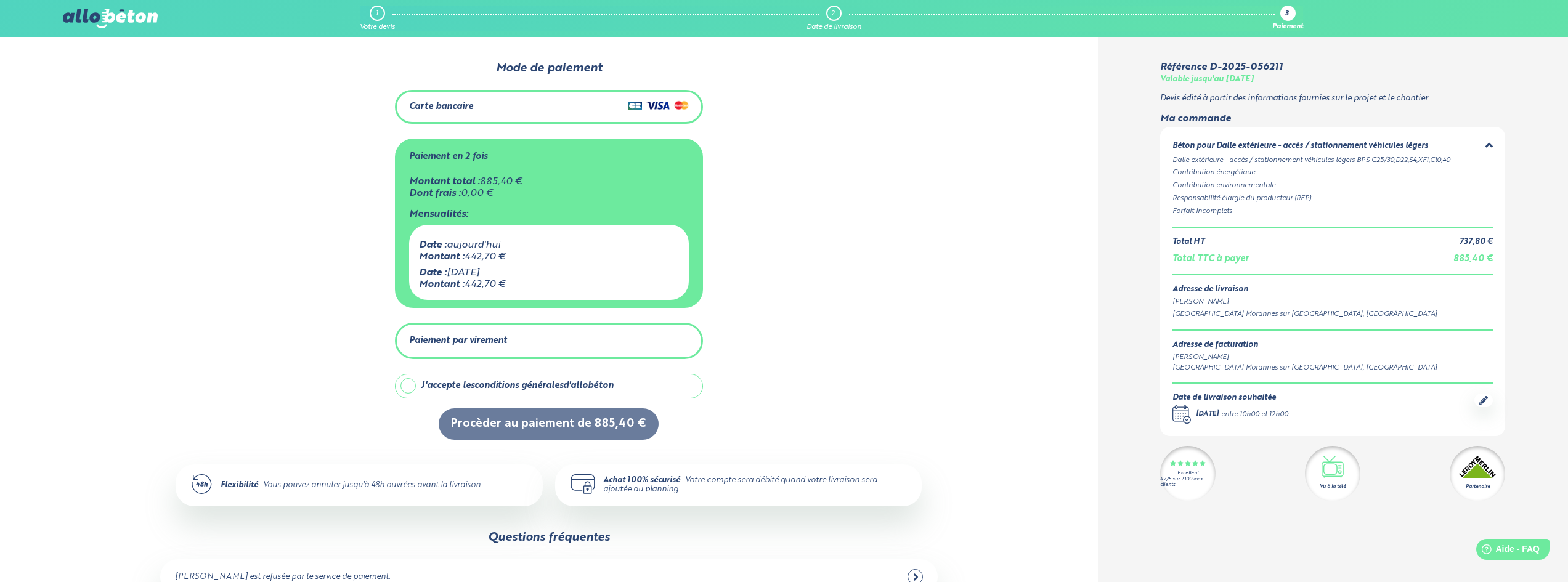
click at [380, 16] on div "1" at bounding box center [377, 13] width 15 height 15
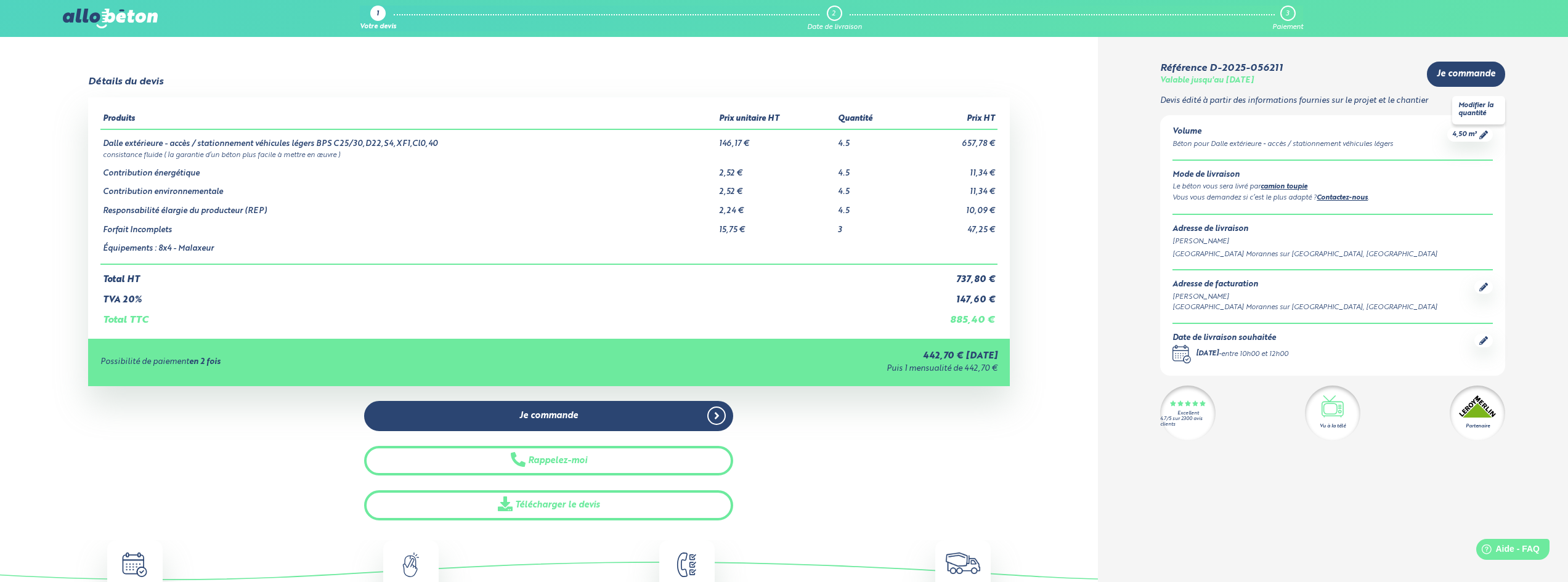
click at [1482, 135] on icon at bounding box center [1482, 135] width 8 height 8
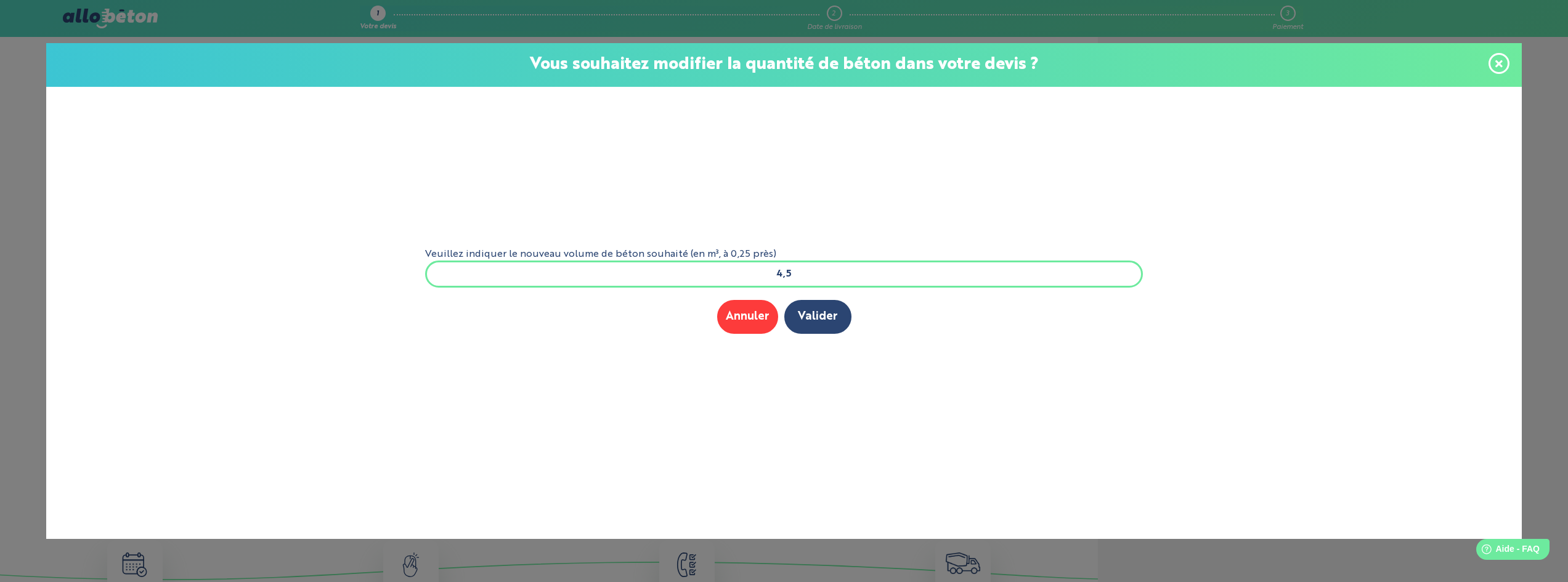
click at [824, 280] on input "4,5" at bounding box center [784, 274] width 718 height 27
drag, startPoint x: 798, startPoint y: 274, endPoint x: 787, endPoint y: 274, distance: 11.0
click at [787, 274] on input "4,5" at bounding box center [784, 274] width 718 height 27
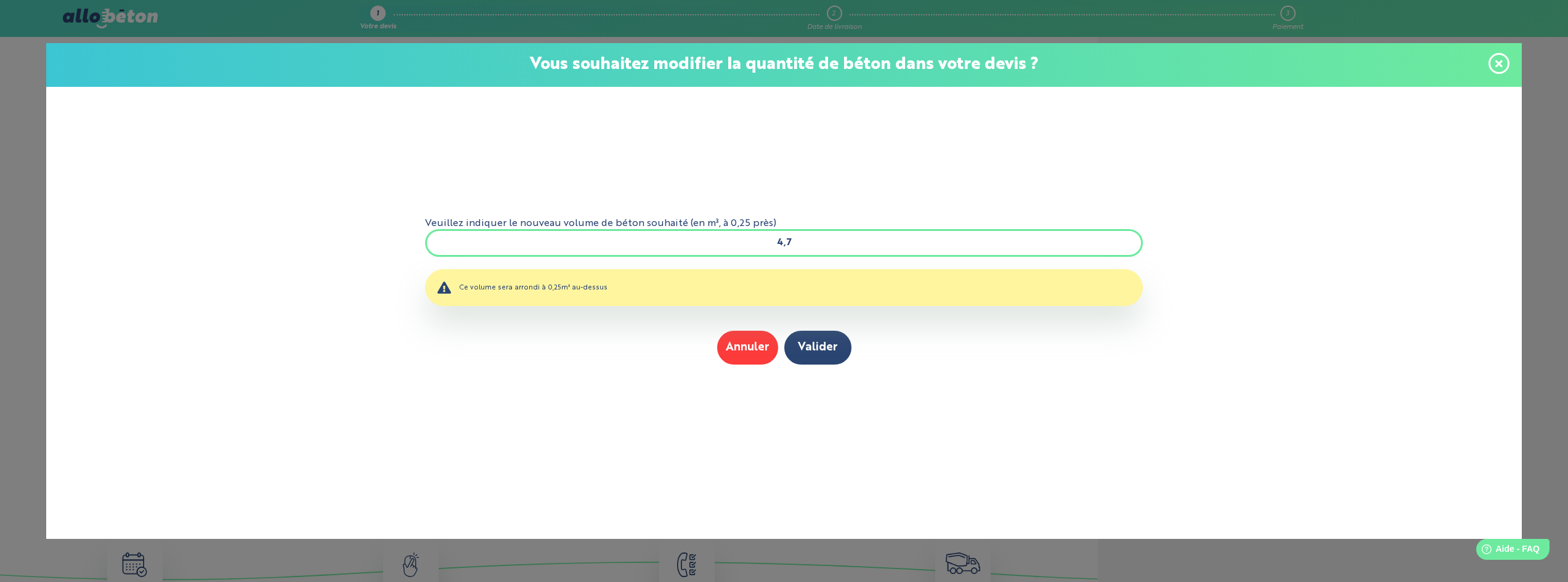
type input "4,7"
click at [833, 347] on button "Valider" at bounding box center [818, 347] width 67 height 34
